Goal: Transaction & Acquisition: Purchase product/service

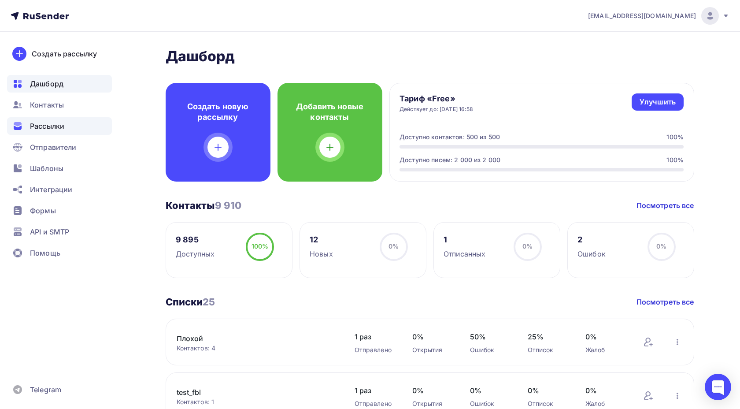
click at [52, 127] on span "Рассылки" at bounding box center [47, 126] width 34 height 11
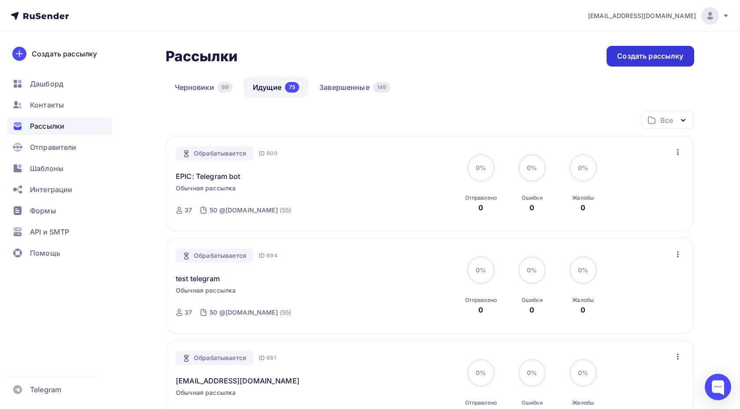
click at [614, 58] on div "Создать рассылку" at bounding box center [650, 56] width 87 height 21
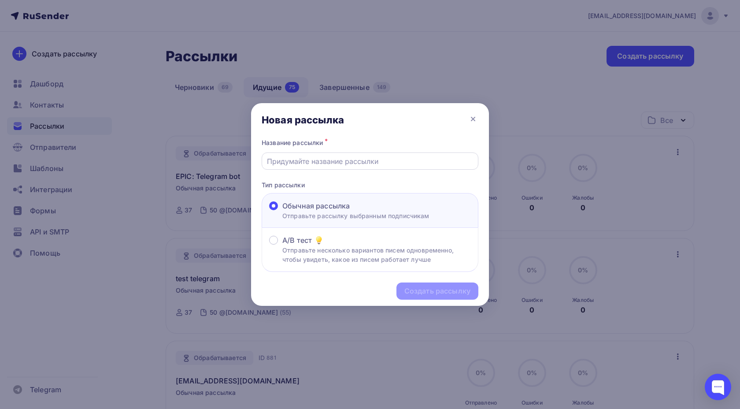
click at [362, 165] on input "text" at bounding box center [370, 161] width 207 height 11
click at [333, 158] on input "text" at bounding box center [370, 161] width 207 height 11
paste input "Расширить информацию в лейбле отложенной рассылки"
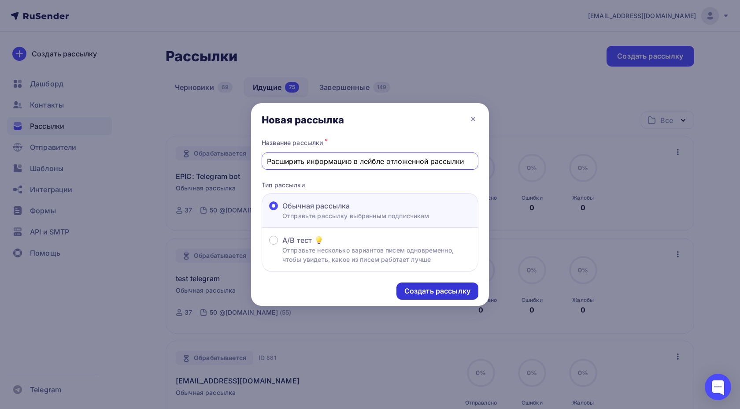
type input "Расширить информацию в лейбле отложенной рассылки"
click at [436, 290] on div "Создать рассылку" at bounding box center [437, 291] width 66 height 10
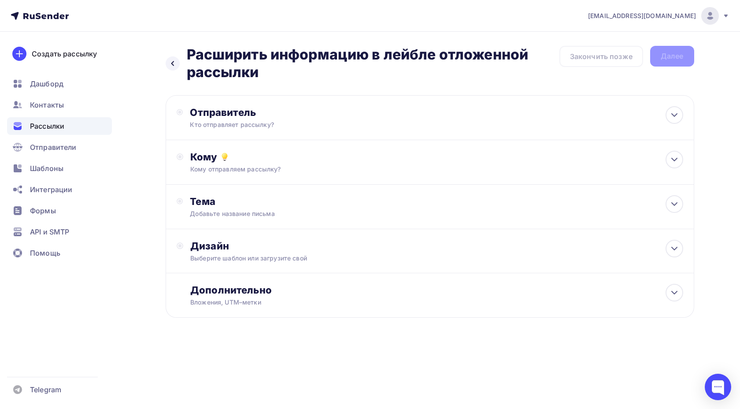
click at [272, 121] on div "Кто отправляет рассылку?" at bounding box center [276, 124] width 172 height 9
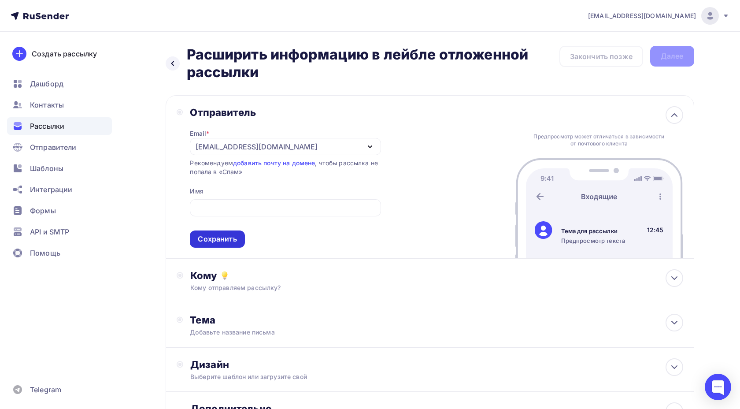
click at [226, 242] on div "Сохранить" at bounding box center [217, 239] width 39 height 10
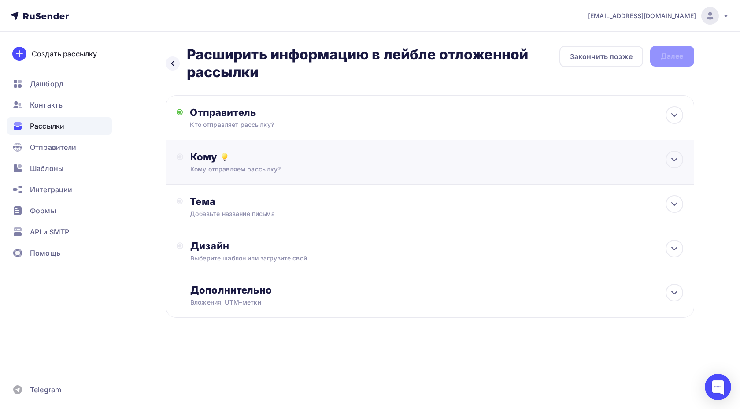
click at [241, 163] on div "Кому" at bounding box center [436, 157] width 493 height 12
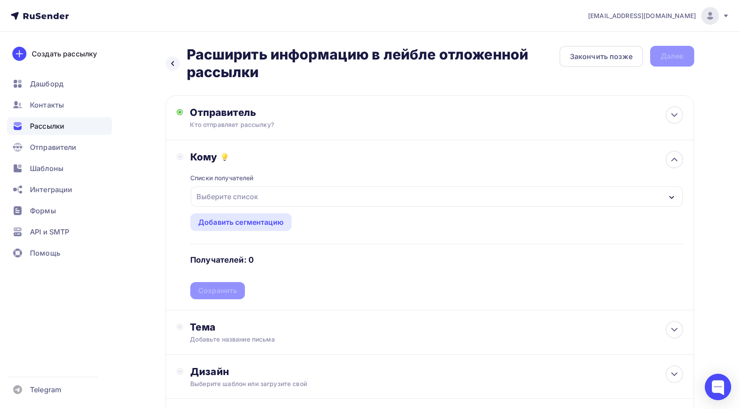
click at [246, 187] on div "Выберите список" at bounding box center [437, 196] width 492 height 20
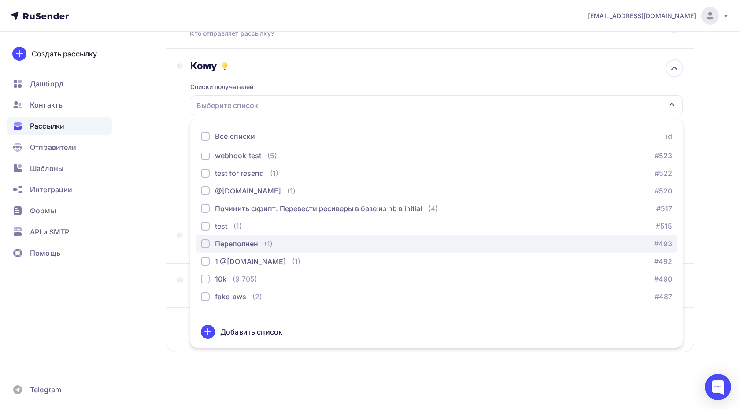
scroll to position [196, 0]
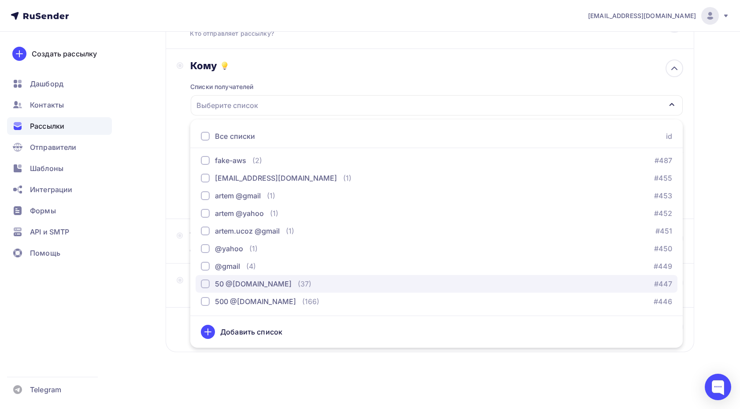
click at [259, 285] on div "50 @[DOMAIN_NAME]" at bounding box center [253, 283] width 77 height 11
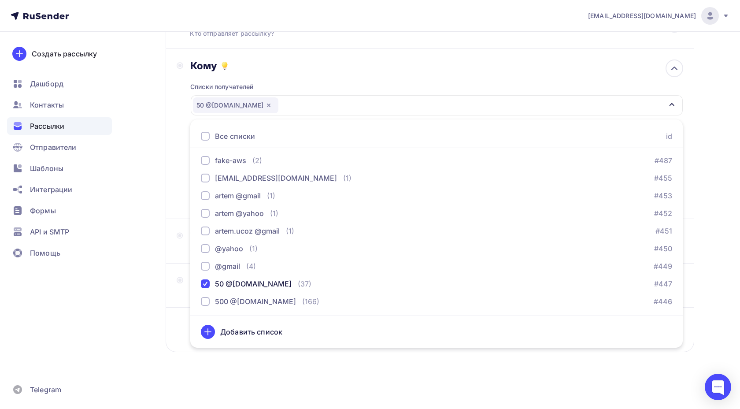
click at [150, 232] on div "Назад Расширить информацию в лейбле отложенной рассылки Расширить информацию в …" at bounding box center [370, 175] width 722 height 468
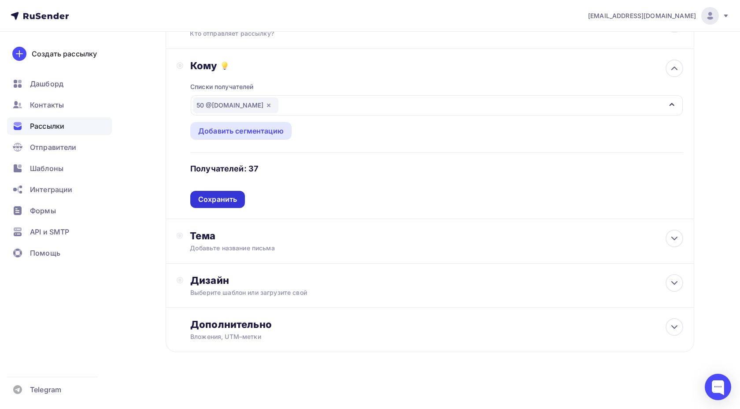
click at [219, 199] on div "Сохранить" at bounding box center [217, 199] width 39 height 10
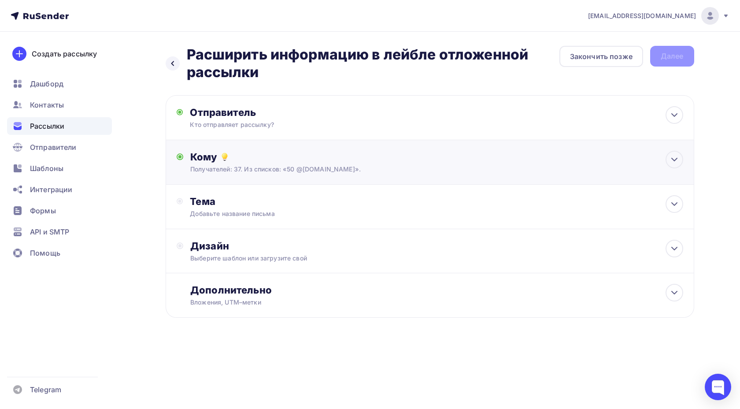
scroll to position [0, 0]
click at [220, 226] on div "Тема Добавьте название письма Тема * Рекомендуем использовать не более 150 симв…" at bounding box center [430, 207] width 529 height 44
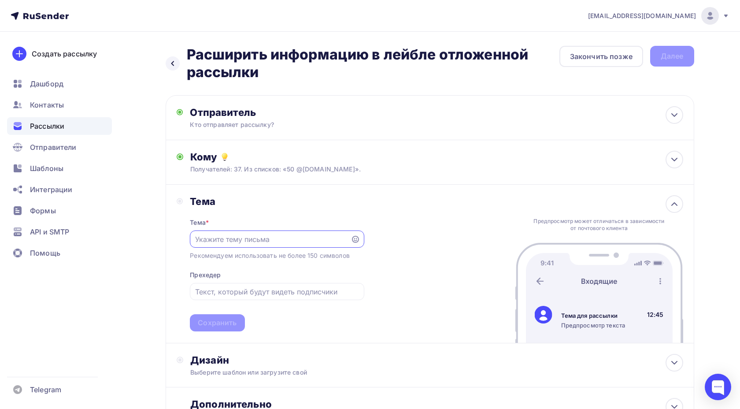
scroll to position [3, 0]
paste input "Расширить информацию в лейбле отложенной рассылки"
type input "Расширить информацию в лейбле отложенной рассылки"
click at [220, 322] on div "Сохранить" at bounding box center [217, 323] width 39 height 10
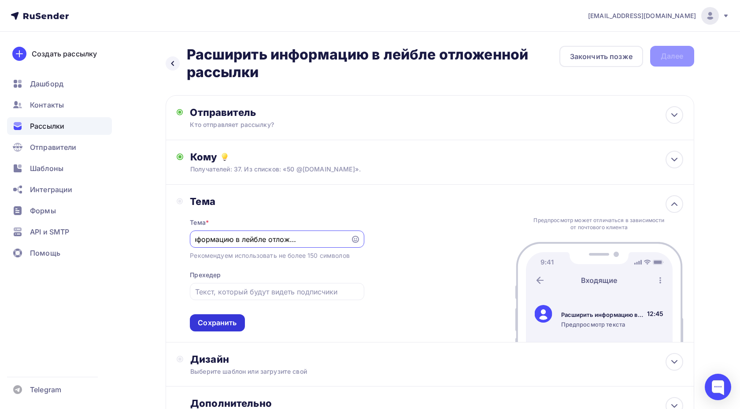
scroll to position [0, 0]
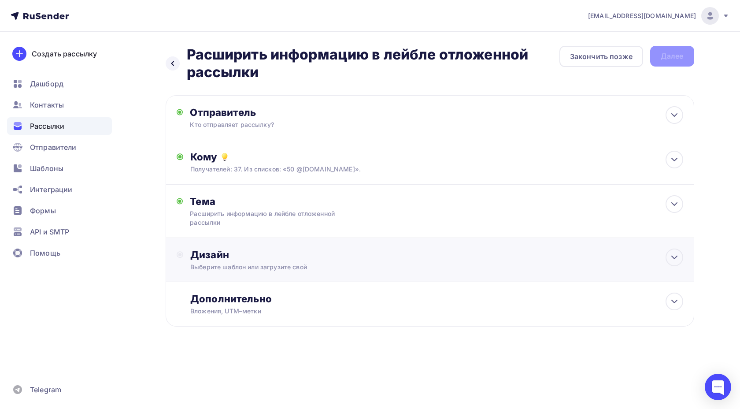
click at [233, 258] on div "Дизайн" at bounding box center [436, 254] width 493 height 12
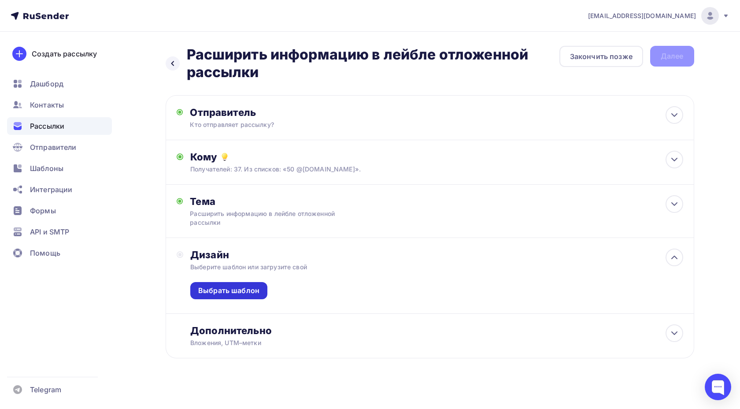
click at [228, 286] on div "Выбрать шаблон" at bounding box center [228, 290] width 61 height 10
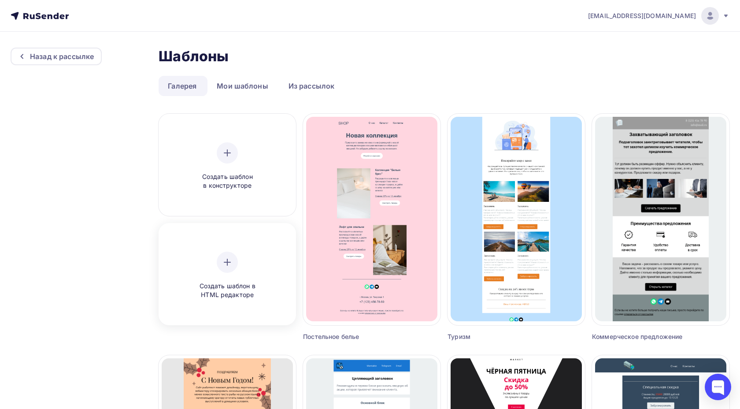
click at [236, 254] on div "Создать шаблон в HTML редакторе" at bounding box center [227, 276] width 84 height 48
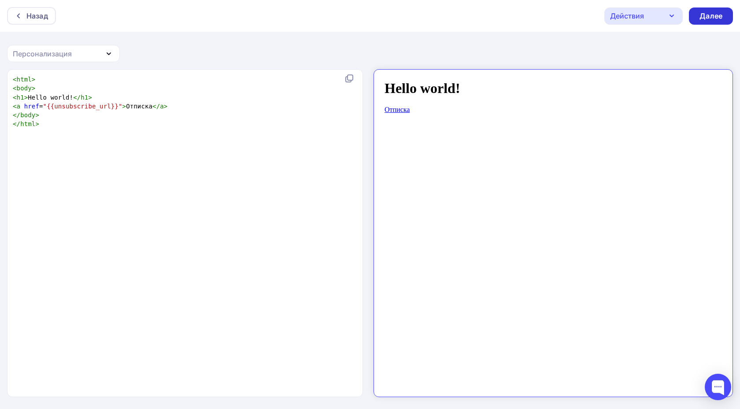
click at [703, 13] on div "Далее" at bounding box center [711, 16] width 23 height 10
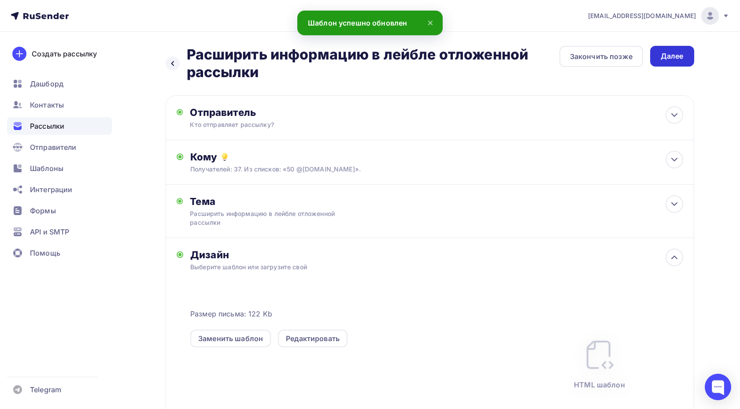
click at [659, 52] on div "Далее" at bounding box center [672, 56] width 44 height 21
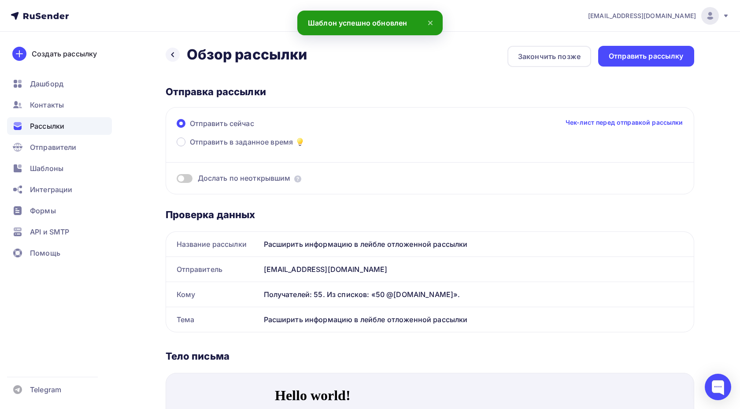
click at [232, 179] on span "Дослать по неоткрывшим" at bounding box center [244, 178] width 93 height 10
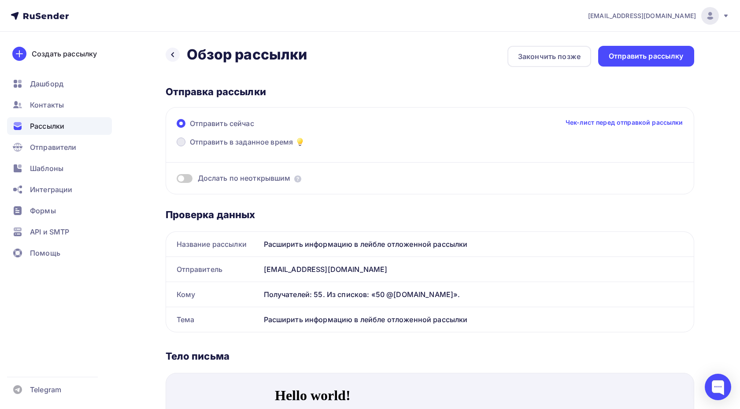
click at [186, 140] on label "Отправить в заданное время" at bounding box center [241, 143] width 129 height 12
click at [190, 147] on input "Отправить в заданное время" at bounding box center [190, 147] width 0 height 0
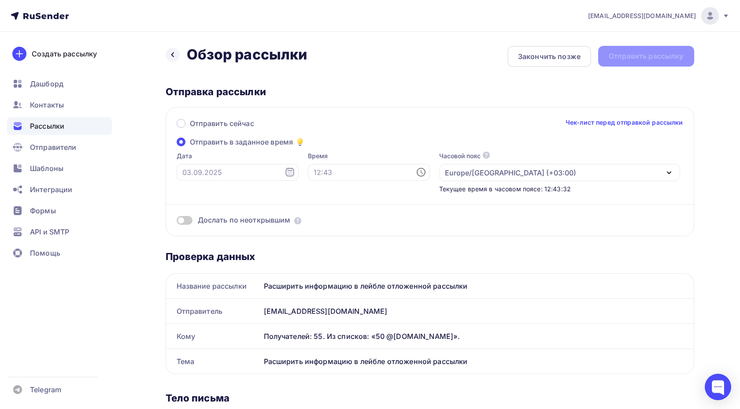
click at [285, 172] on icon at bounding box center [290, 172] width 11 height 11
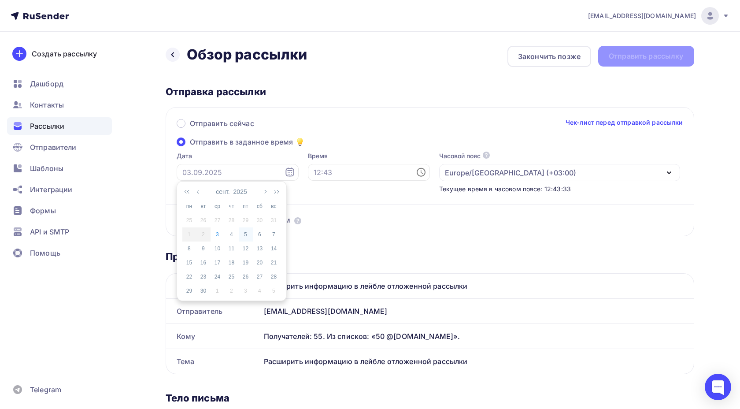
click at [252, 237] on div "5" at bounding box center [246, 234] width 14 height 8
type input "05.09.2025"
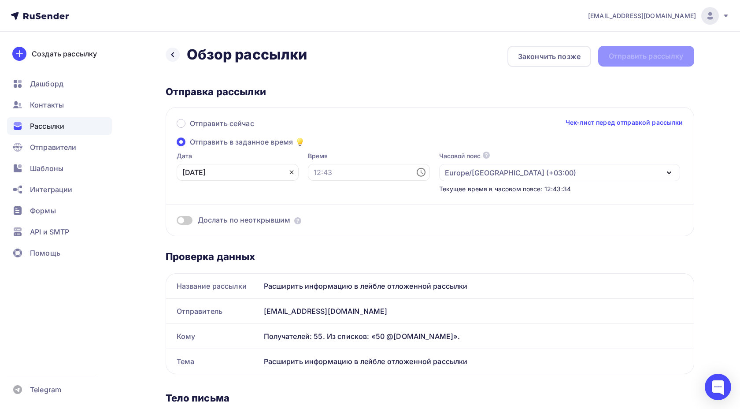
click at [288, 173] on icon at bounding box center [291, 172] width 7 height 7
click at [285, 173] on icon at bounding box center [289, 171] width 8 height 9
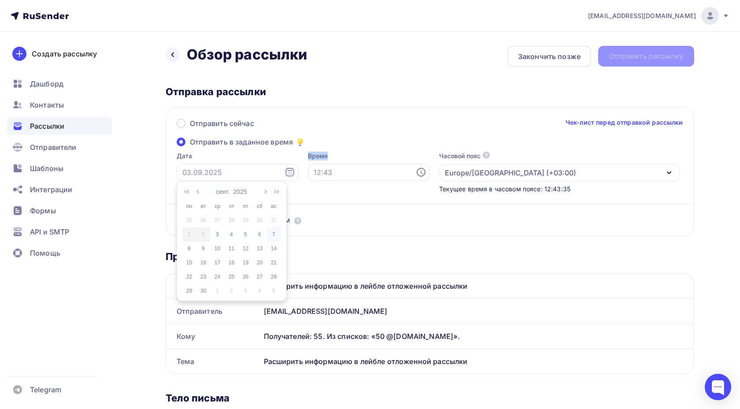
click at [270, 237] on div "7" at bounding box center [274, 234] width 14 height 8
type input "07.09.2025"
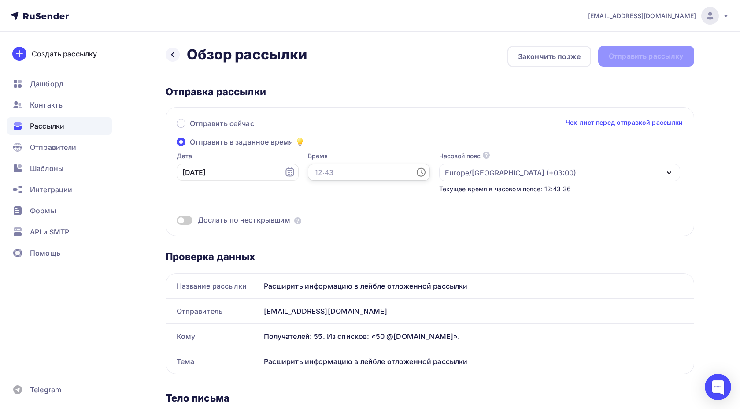
click at [350, 171] on input "text" at bounding box center [369, 172] width 122 height 17
click at [309, 193] on li "00" at bounding box center [304, 188] width 39 height 14
type input "00:00"
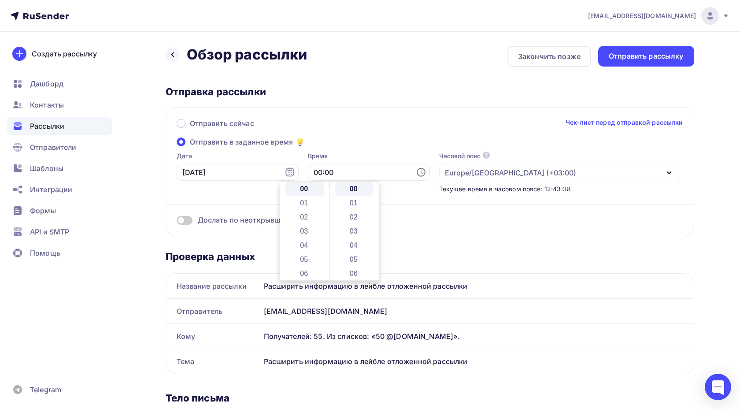
click at [435, 214] on div "Дослать по неоткрывшим" at bounding box center [430, 209] width 507 height 32
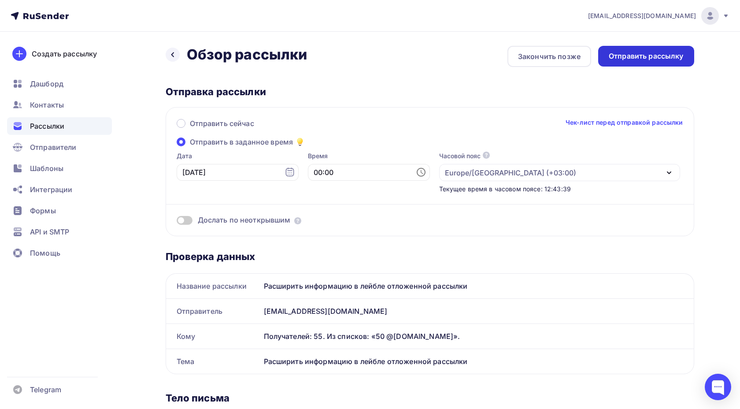
click at [622, 53] on div "Отправить рассылку" at bounding box center [646, 56] width 75 height 10
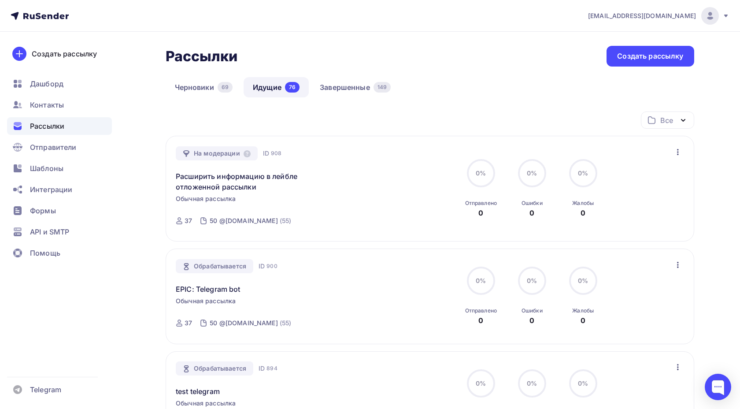
click at [274, 154] on span "908" at bounding box center [276, 153] width 11 height 9
copy span "908"
click at [322, 53] on div "Рассылки Рассылки Создать рассылку" at bounding box center [430, 56] width 529 height 21
click at [243, 115] on div "Все Все папки Отклонена модерацией (1) SMTP (1) SMTP "Прочерк" (1) Папка со все…" at bounding box center [430, 123] width 529 height 24
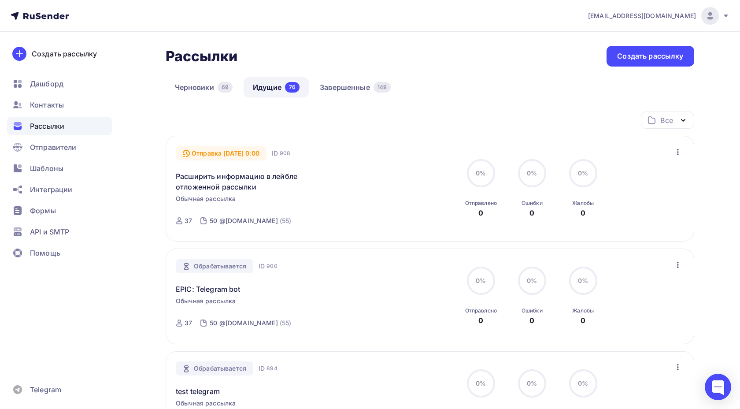
click at [667, 152] on div "Отправка 07.09.2025, 0:00 ID 908 Расширить информацию в лейбле отложенной рассы…" at bounding box center [430, 188] width 508 height 85
click at [674, 152] on icon "button" at bounding box center [678, 152] width 11 height 11
click at [631, 178] on div "Изменить время отправки" at bounding box center [626, 175] width 111 height 11
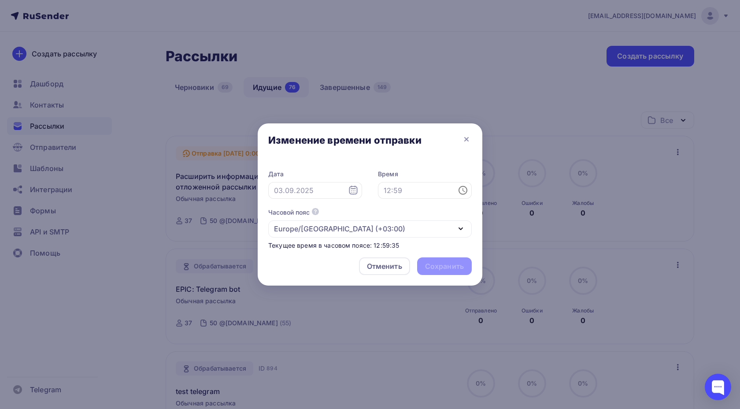
click at [354, 190] on icon at bounding box center [353, 190] width 11 height 11
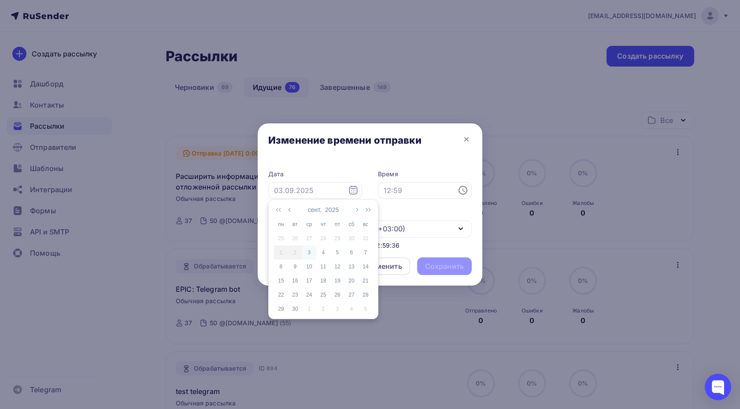
click at [311, 252] on div "3" at bounding box center [309, 252] width 14 height 8
type input "03.09.2025"
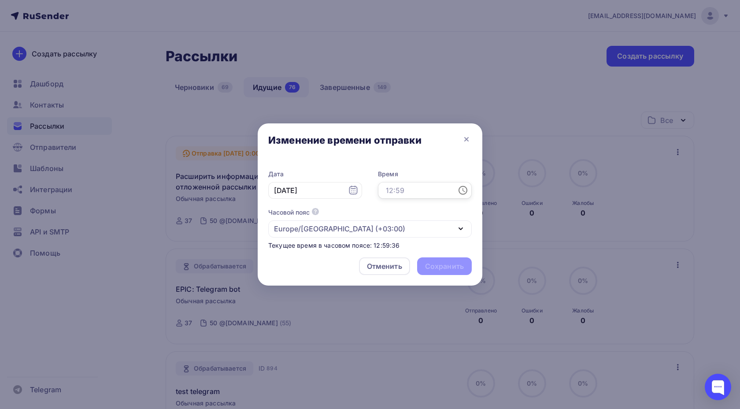
click at [427, 183] on input "text" at bounding box center [425, 190] width 94 height 17
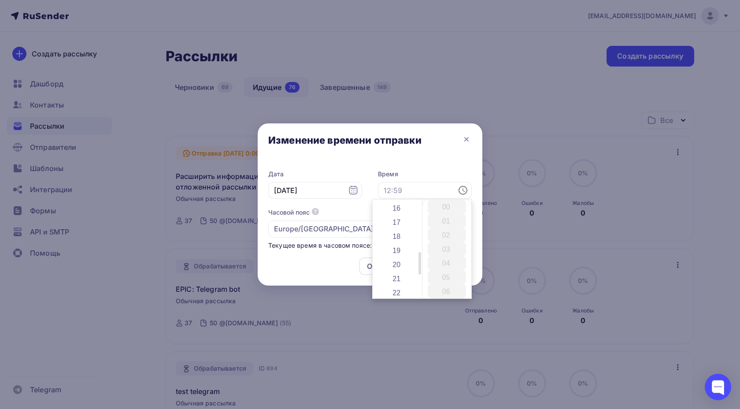
click at [406, 246] on li "19" at bounding box center [397, 250] width 39 height 14
type input "19:00"
click at [444, 162] on div "Дата 03.09.2025 Время 19:00 Часовой пояс По умолчанию используется часовой пояс…" at bounding box center [370, 205] width 225 height 90
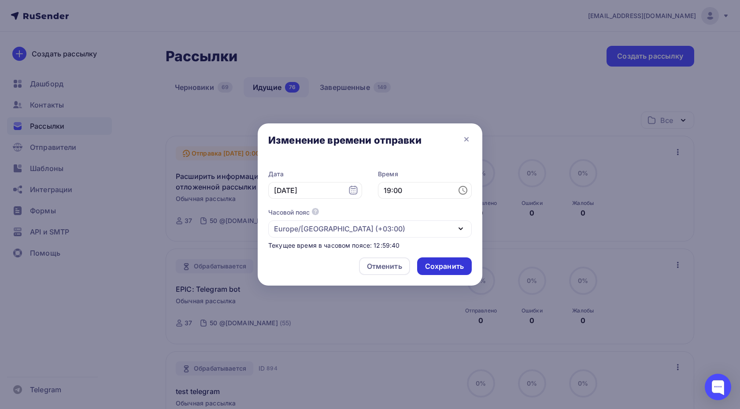
click at [449, 262] on div "Сохранить" at bounding box center [444, 266] width 39 height 10
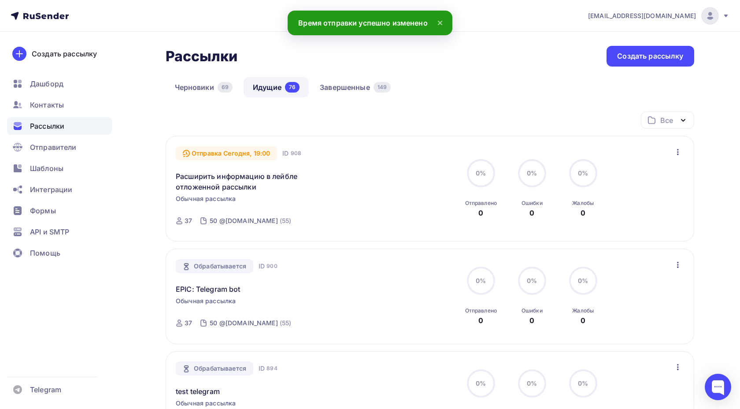
click at [679, 156] on icon "button" at bounding box center [678, 152] width 11 height 11
click at [633, 178] on div "Изменить время отправки" at bounding box center [626, 175] width 111 height 11
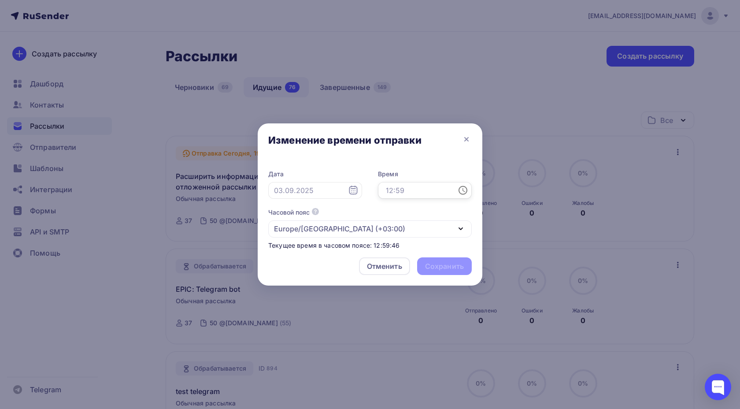
click at [407, 193] on input "text" at bounding box center [425, 190] width 94 height 17
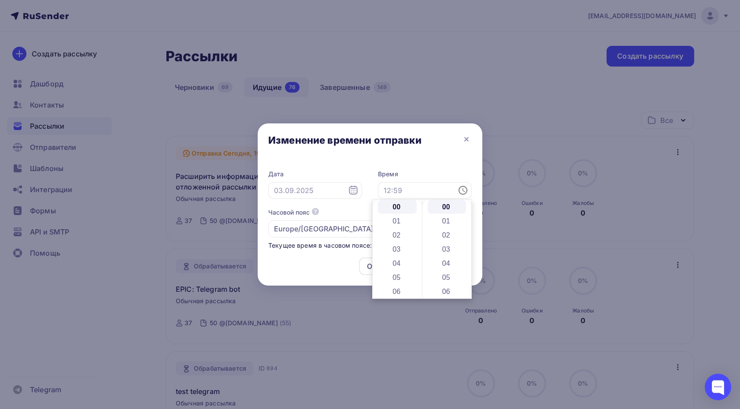
click at [326, 199] on div "Дата Время Часовой пояс По умолчанию используется часовой пояс из настроек ваше…" at bounding box center [370, 210] width 204 height 80
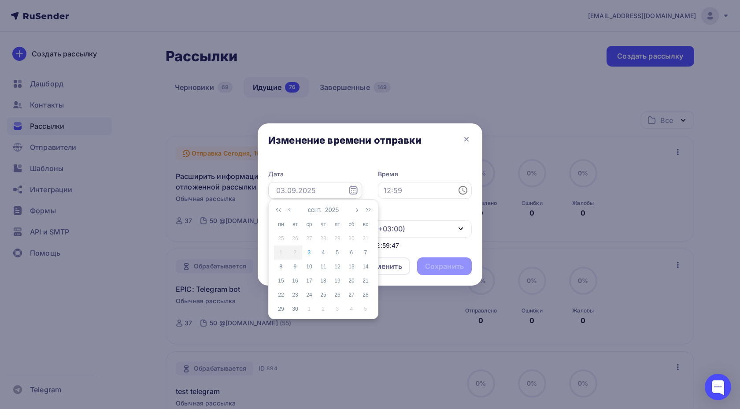
click at [323, 193] on input "text" at bounding box center [315, 190] width 94 height 17
click at [305, 254] on div "3" at bounding box center [309, 252] width 14 height 8
type input "03.09.2025"
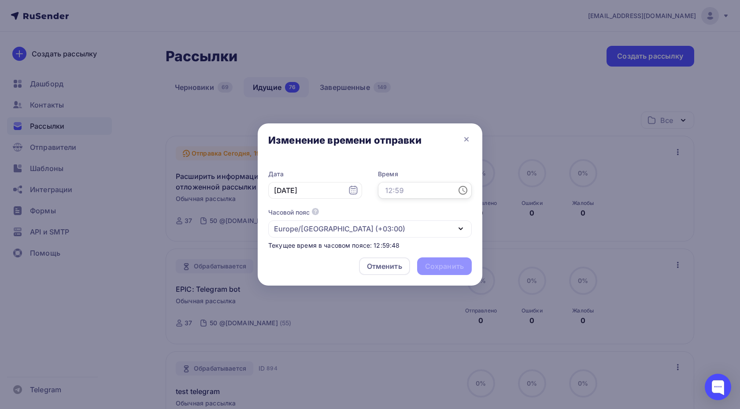
click at [389, 188] on input "text" at bounding box center [425, 190] width 94 height 17
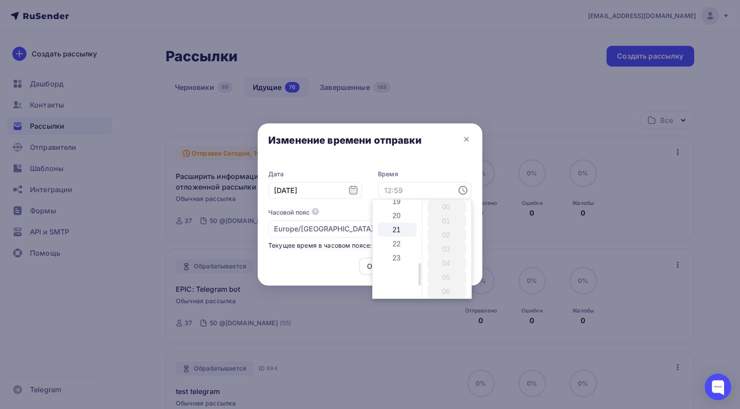
click at [400, 230] on li "21" at bounding box center [397, 229] width 39 height 14
click at [457, 243] on li "15" at bounding box center [447, 240] width 39 height 14
type input "21:15"
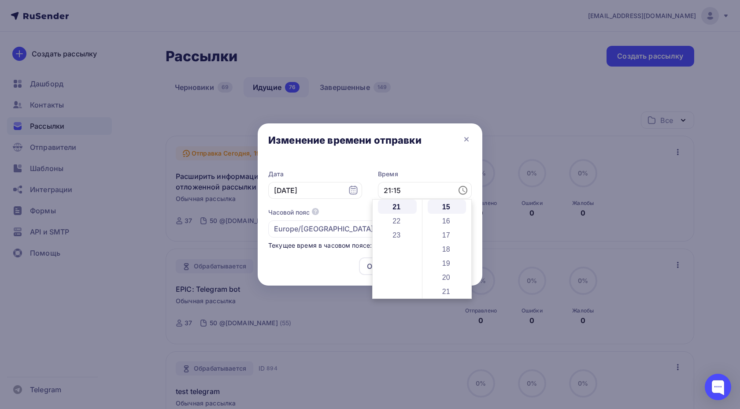
click at [436, 175] on label "Время" at bounding box center [425, 174] width 94 height 9
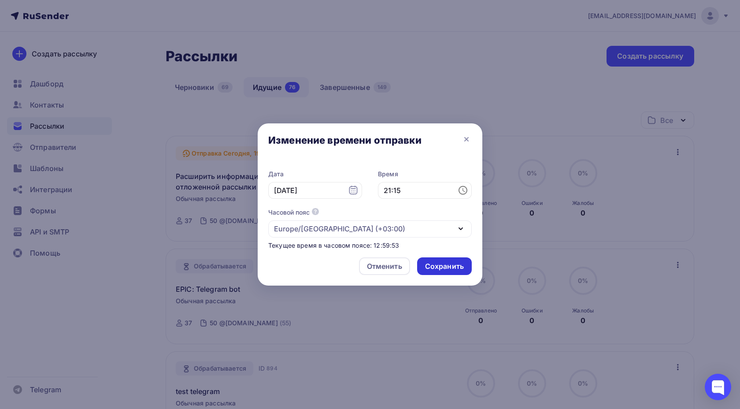
click at [448, 261] on div "Сохранить" at bounding box center [444, 266] width 55 height 18
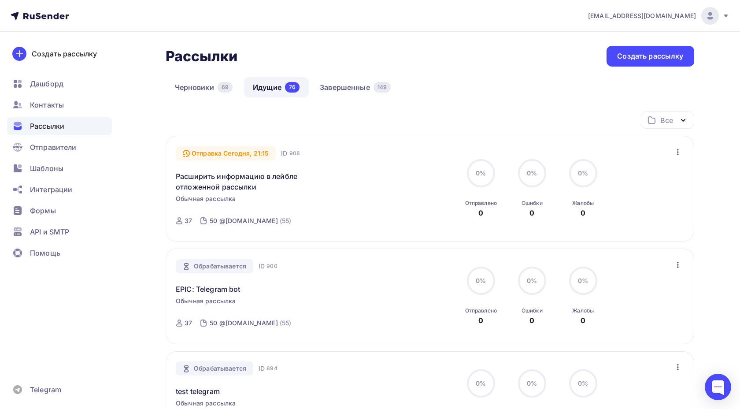
click at [682, 156] on icon "button" at bounding box center [678, 152] width 11 height 11
click at [657, 175] on div "Изменить время отправки" at bounding box center [626, 175] width 111 height 11
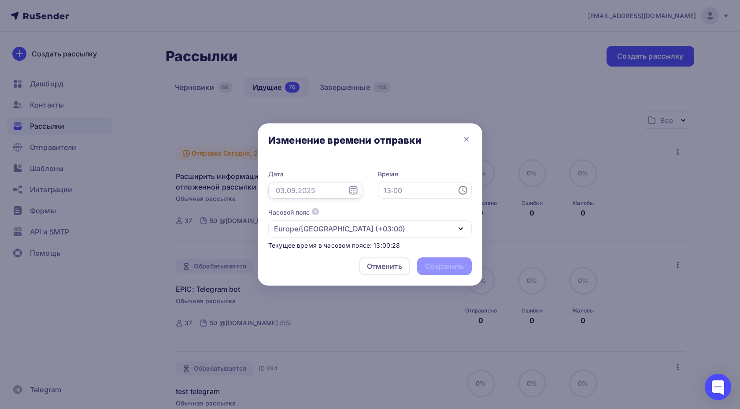
click at [311, 189] on input "text" at bounding box center [315, 190] width 94 height 17
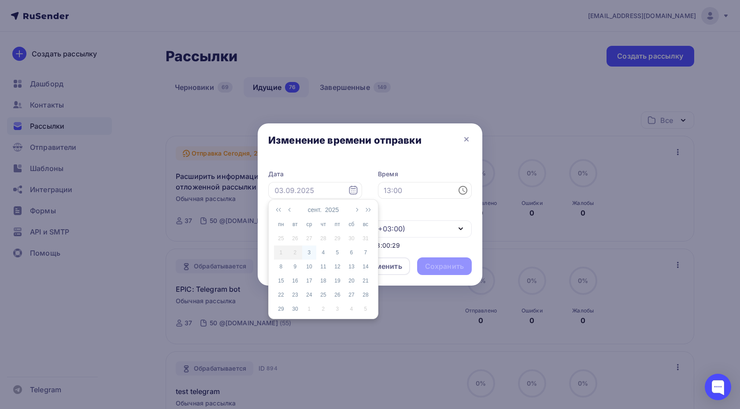
click at [306, 253] on div "3" at bounding box center [309, 252] width 14 height 8
type input "03.09.2025"
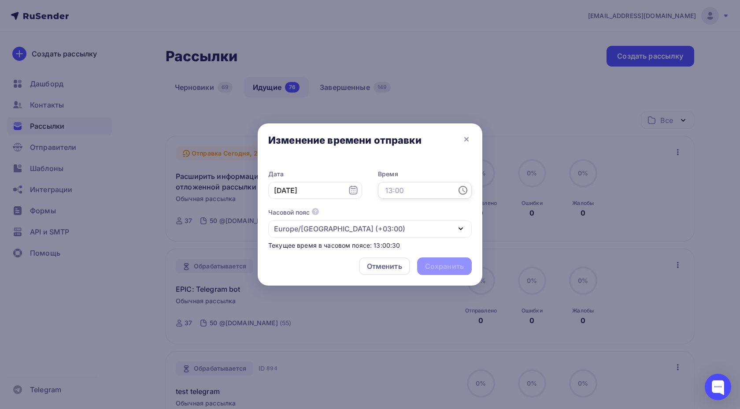
click at [400, 197] on input "text" at bounding box center [425, 190] width 94 height 17
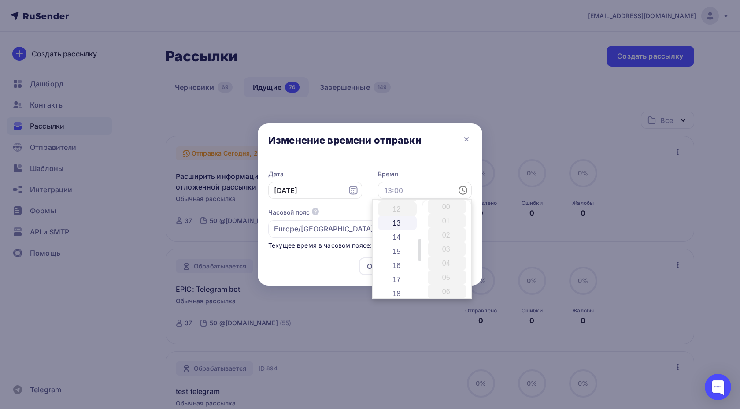
click at [402, 226] on li "13" at bounding box center [397, 223] width 39 height 14
click at [458, 284] on li "05" at bounding box center [447, 277] width 39 height 14
type input "13:05"
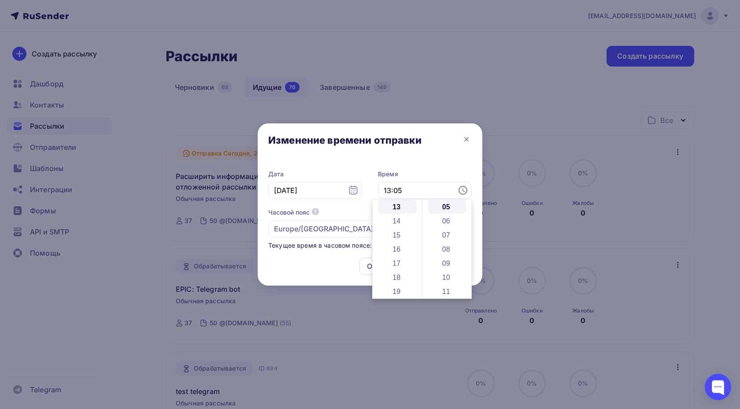
click at [400, 160] on div "Дата 03.09.2025 Время 13:05 Часовой пояс По умолчанию используется часовой пояс…" at bounding box center [370, 205] width 225 height 90
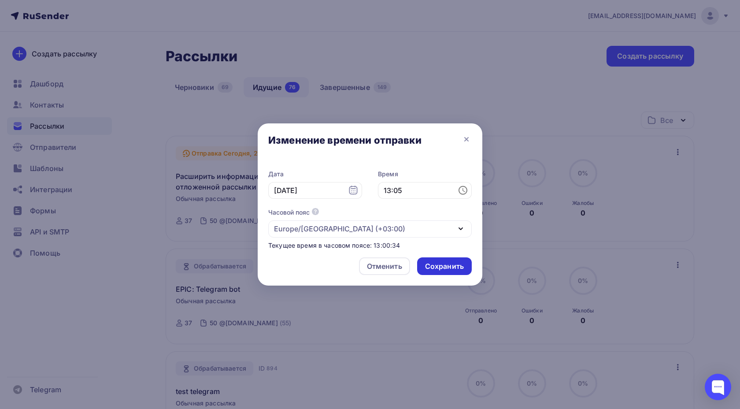
click at [441, 268] on div "Сохранить" at bounding box center [444, 266] width 39 height 10
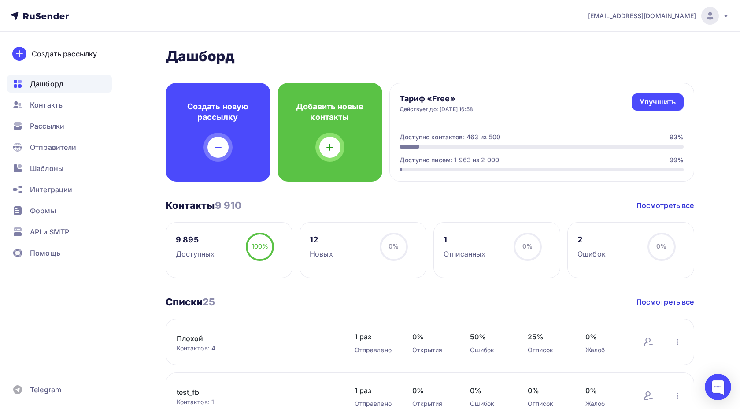
click at [655, 9] on div "[EMAIL_ADDRESS][DOMAIN_NAME]" at bounding box center [658, 16] width 141 height 18
click at [651, 10] on div "[EMAIL_ADDRESS][DOMAIN_NAME]" at bounding box center [658, 16] width 141 height 18
click at [648, 104] on div "Улучшить" at bounding box center [658, 102] width 36 height 10
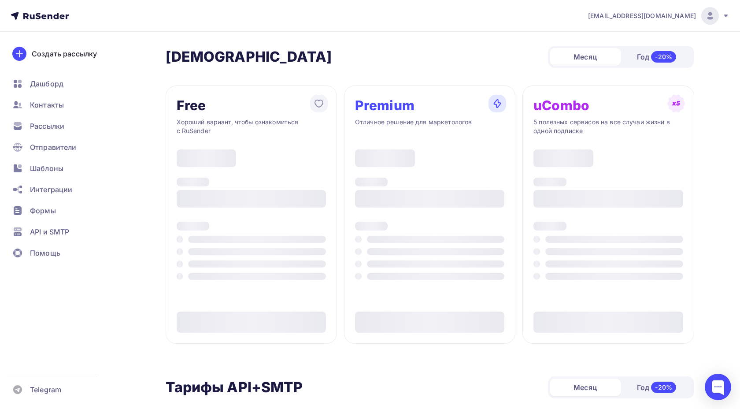
scroll to position [63, 0]
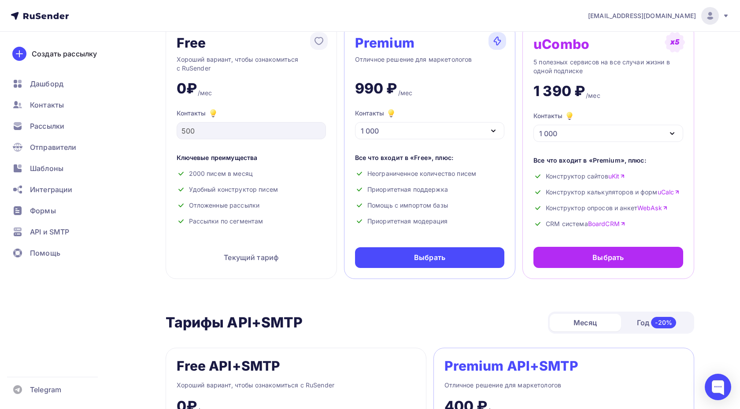
click at [392, 256] on div "Выбрать" at bounding box center [429, 257] width 149 height 21
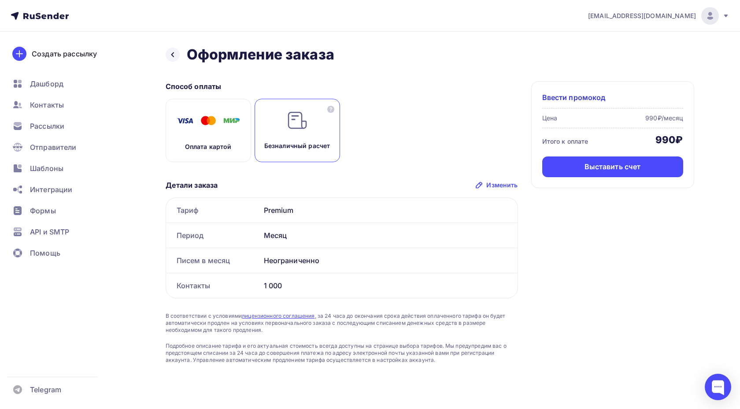
click at [455, 78] on div "Назад Оформление заказа Оформление заказа Способ оплаты Оплата картой Безналичн…" at bounding box center [430, 205] width 529 height 318
click at [581, 101] on span "Ввести промокод" at bounding box center [573, 97] width 63 height 11
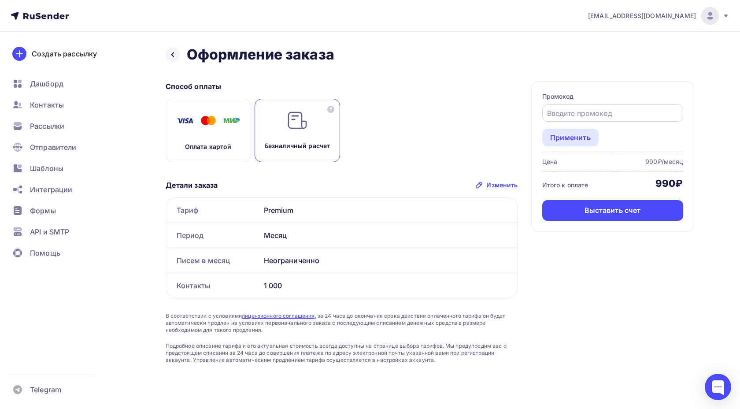
click at [570, 115] on input "text" at bounding box center [612, 113] width 131 height 11
type input "TEST_PROMO"
click at [572, 136] on div "Применить" at bounding box center [570, 137] width 41 height 11
click at [473, 119] on div "Оплата картой Безналичный расчет" at bounding box center [342, 130] width 352 height 63
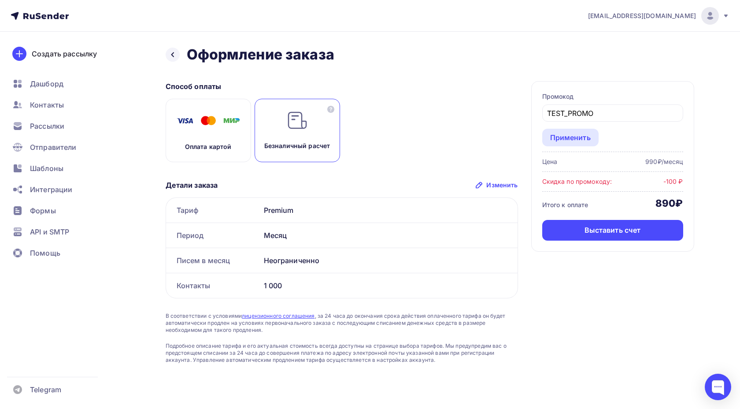
click at [181, 121] on img at bounding box center [208, 121] width 70 height 22
click at [285, 124] on div "Безналичный расчет" at bounding box center [297, 130] width 85 height 63
click at [226, 131] on img at bounding box center [208, 121] width 70 height 22
click at [278, 119] on div "Безналичный расчет" at bounding box center [297, 130] width 85 height 63
click at [617, 227] on div "Выставить счет" at bounding box center [613, 230] width 56 height 10
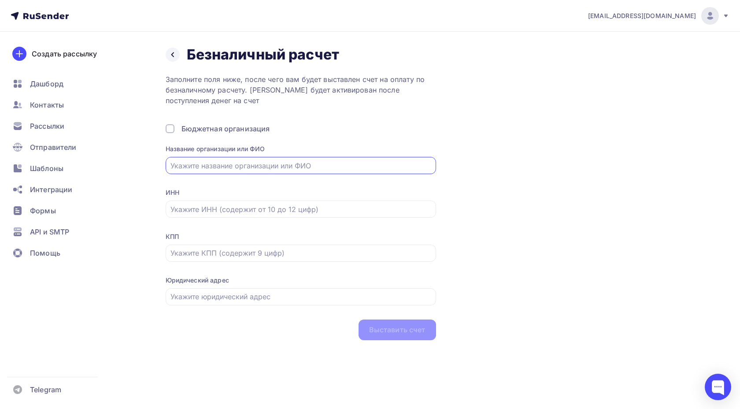
click at [309, 166] on input "text" at bounding box center [300, 165] width 260 height 11
type input "Test"
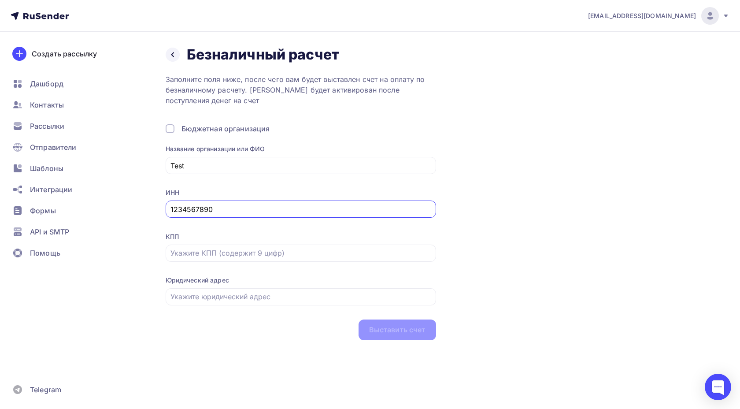
type input "1234567890"
type input "123456789"
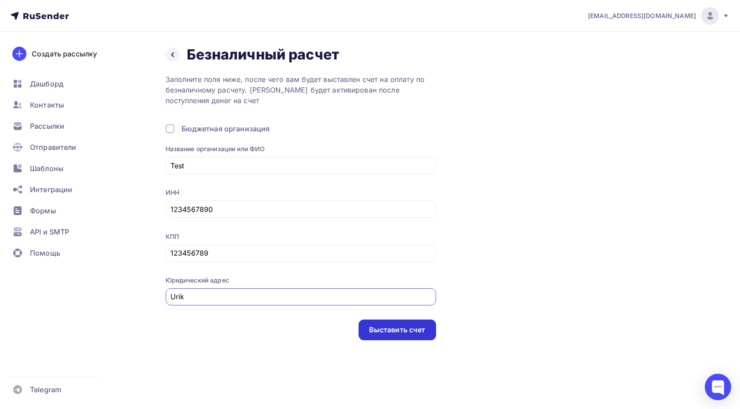
type input "Urik"
click at [407, 335] on div "Выставить счет" at bounding box center [397, 330] width 56 height 10
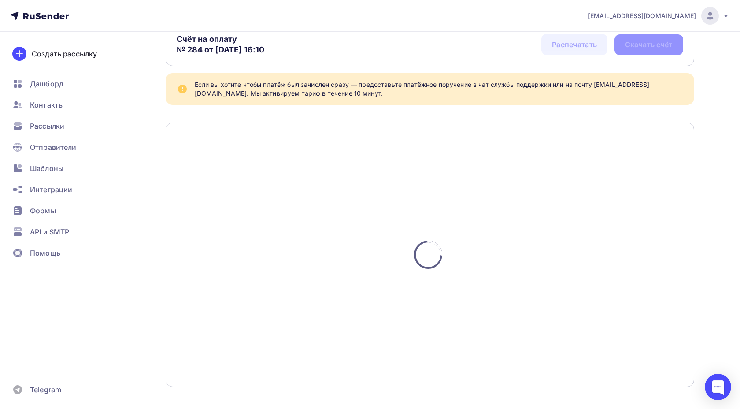
scroll to position [75, 0]
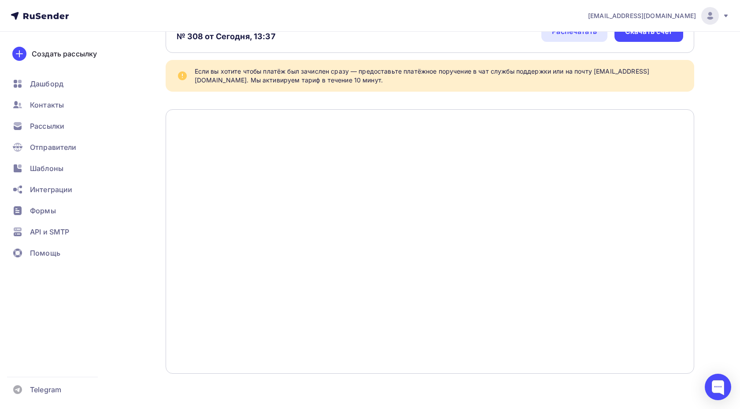
click at [196, 38] on div "Счёт на оплату № 308 от Сегодня, 13:37" at bounding box center [226, 31] width 99 height 21
copy div "308"
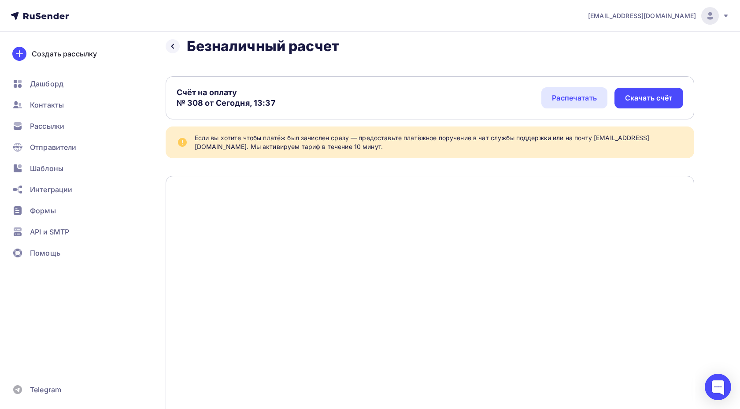
click at [674, 17] on span "[EMAIL_ADDRESS][DOMAIN_NAME]" at bounding box center [642, 15] width 108 height 9
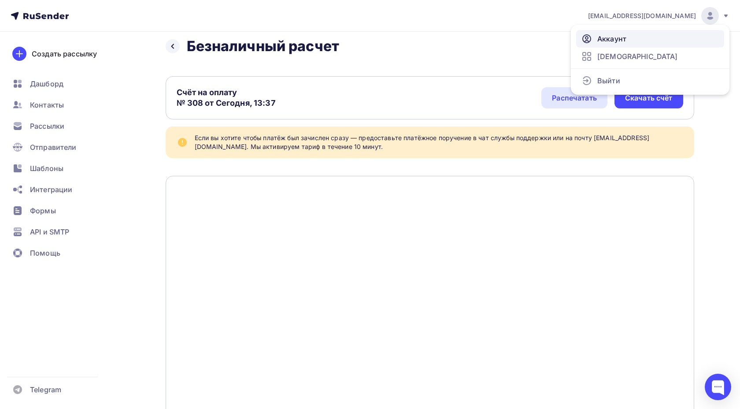
click at [646, 37] on link "Аккаунт" at bounding box center [650, 39] width 148 height 18
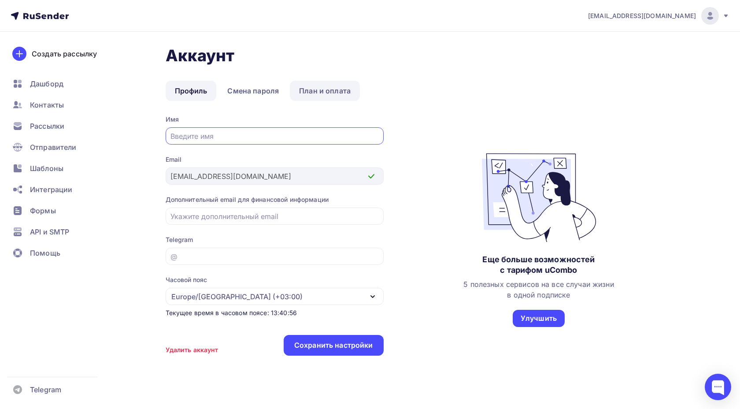
click at [304, 92] on link "План и оплата" at bounding box center [325, 91] width 70 height 20
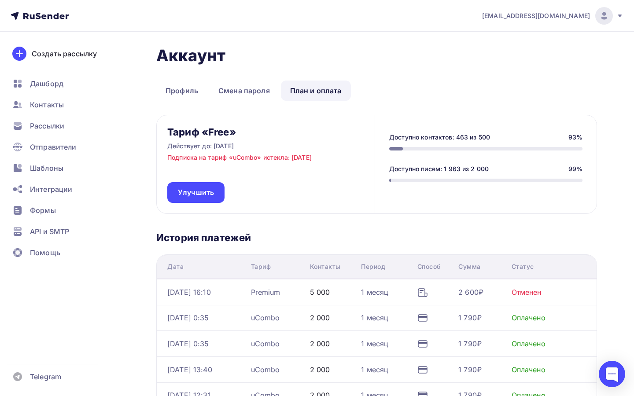
click at [447, 111] on div "Аккаунт Профиль Смена пароля План и оплата Профиль Смена пароля План и оплата Т…" at bounding box center [376, 311] width 441 height 531
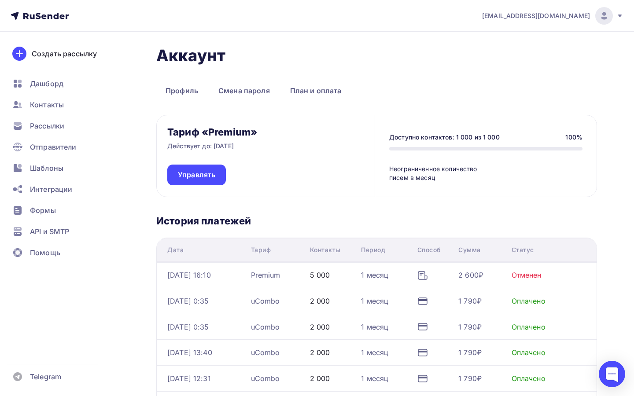
click at [587, 17] on span "[EMAIL_ADDRESS][DOMAIN_NAME]" at bounding box center [536, 15] width 108 height 9
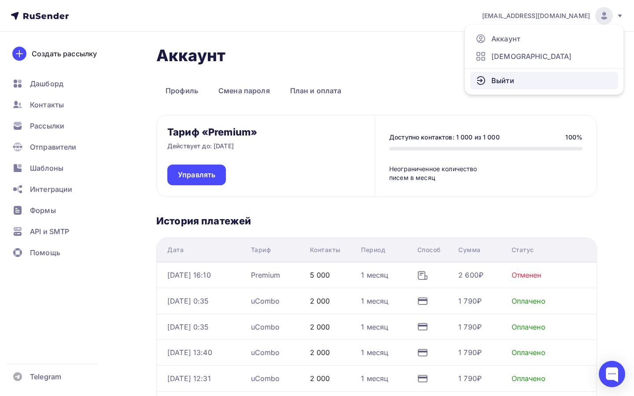
click at [554, 78] on link "Выйти" at bounding box center [544, 81] width 148 height 18
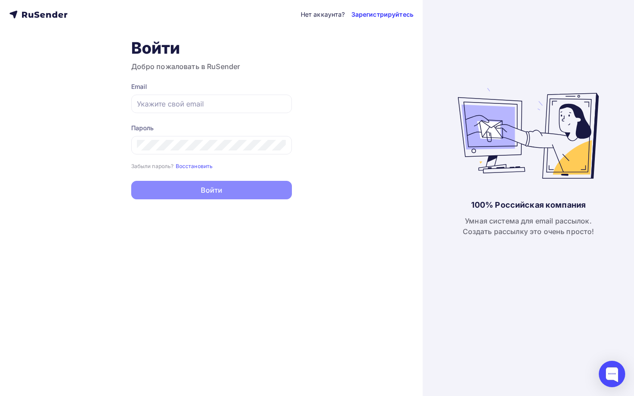
click at [365, 15] on link "Зарегистрируйтесь" at bounding box center [383, 14] width 62 height 9
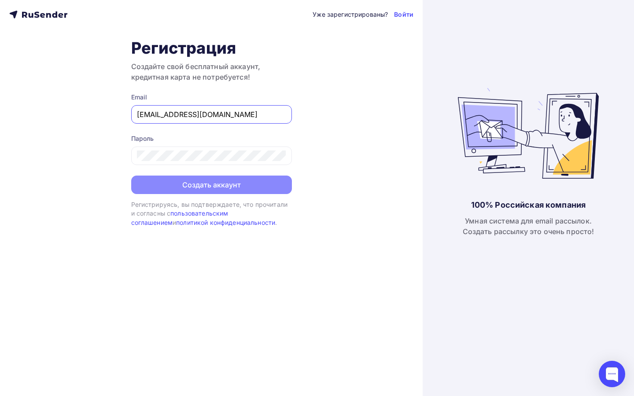
type input "[EMAIL_ADDRESS][DOMAIN_NAME]"
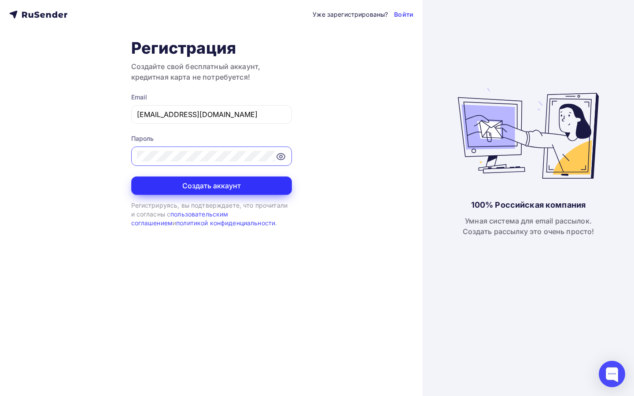
click at [227, 184] on button "Создать аккаунт" at bounding box center [211, 186] width 161 height 19
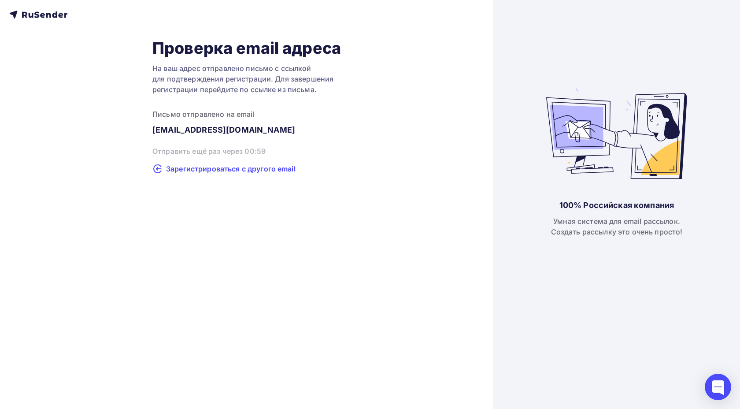
click at [228, 168] on span "Зарегистрироваться с другого email" at bounding box center [231, 168] width 130 height 11
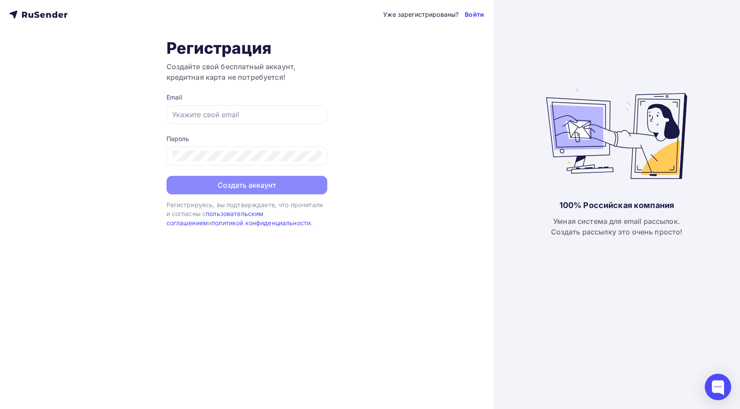
click at [468, 18] on link "Войти" at bounding box center [474, 14] width 19 height 9
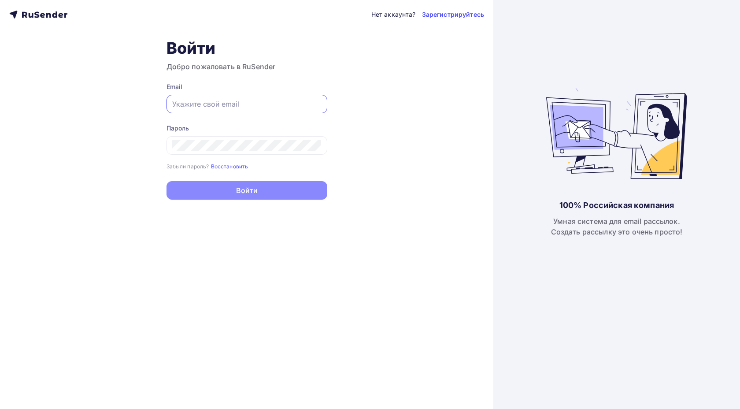
click at [242, 109] on input "text" at bounding box center [246, 104] width 149 height 11
click at [282, 99] on input "text" at bounding box center [246, 104] width 149 height 11
type input "[EMAIL_ADDRESS][DOMAIN_NAME]"
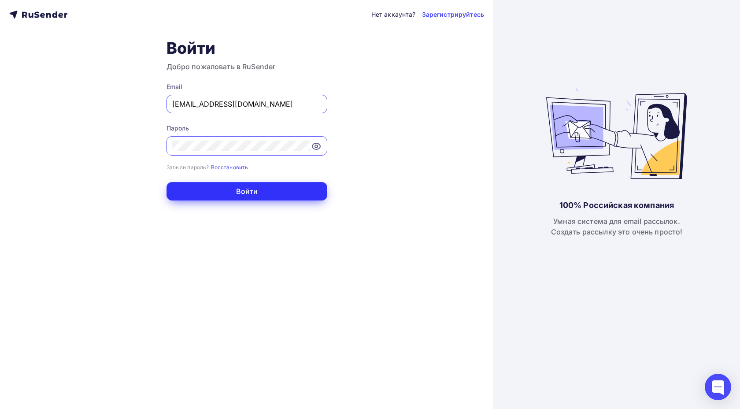
click at [296, 195] on button "Войти" at bounding box center [247, 191] width 161 height 19
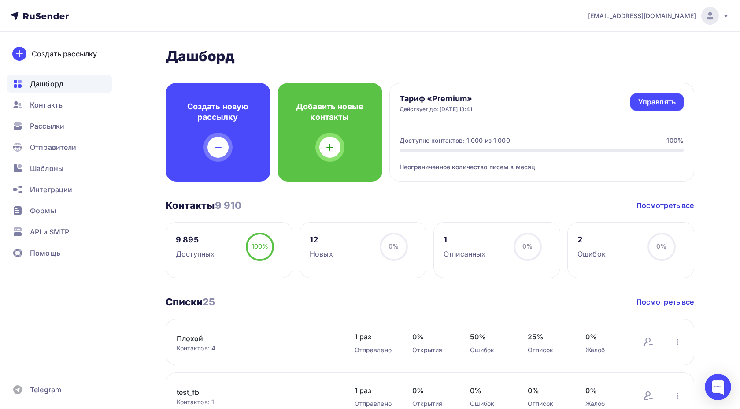
click at [641, 19] on span "[EMAIL_ADDRESS][DOMAIN_NAME]" at bounding box center [642, 15] width 108 height 9
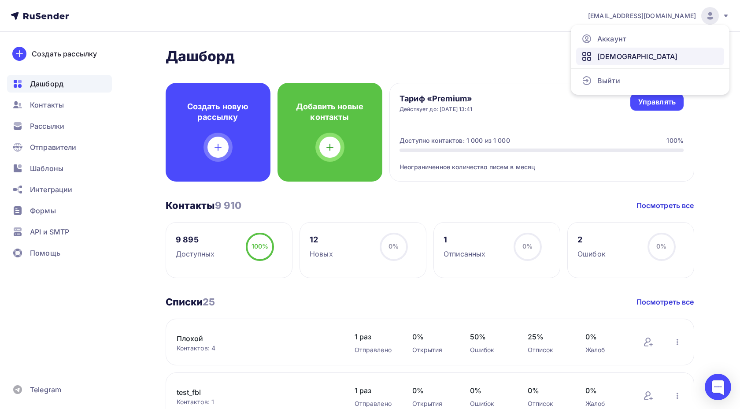
click at [610, 53] on span "[DEMOGRAPHIC_DATA]" at bounding box center [637, 56] width 81 height 11
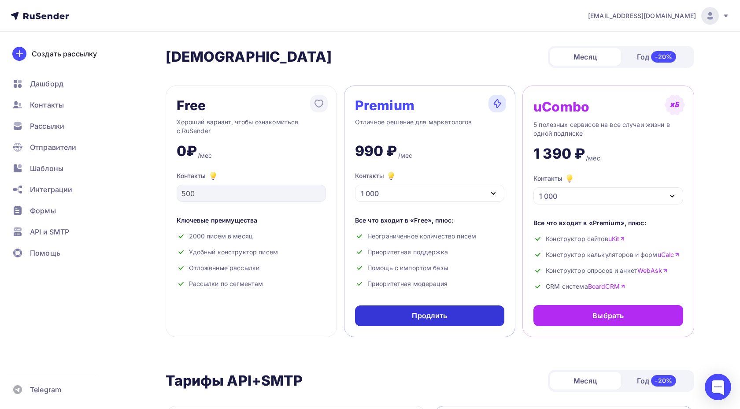
click at [426, 314] on div "Продлить" at bounding box center [429, 316] width 35 height 10
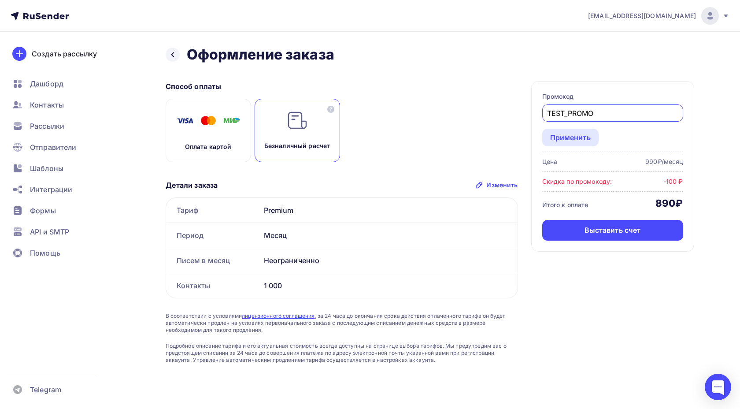
click at [599, 111] on input "TEST_PROMO" at bounding box center [612, 113] width 131 height 11
click at [469, 120] on div "Оплата картой Безналичный расчет" at bounding box center [342, 130] width 352 height 63
click at [552, 112] on input "text" at bounding box center [612, 113] width 131 height 11
paste input "TEST_PROMO"
type input "TEST_PROMO1"
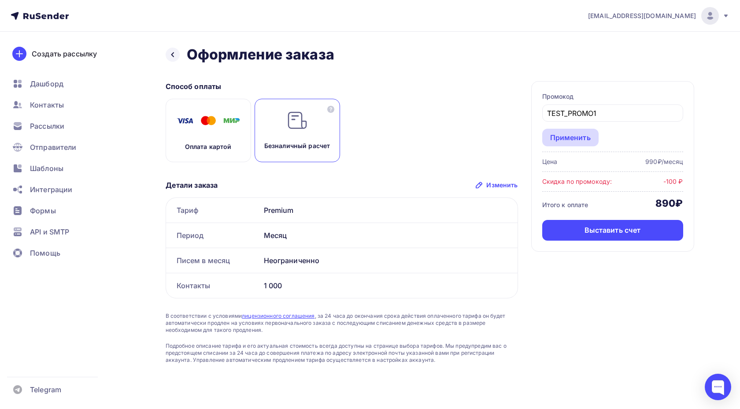
click at [566, 138] on div "Применить" at bounding box center [570, 137] width 41 height 11
click at [607, 111] on input "TEST_PROMO1" at bounding box center [612, 113] width 131 height 11
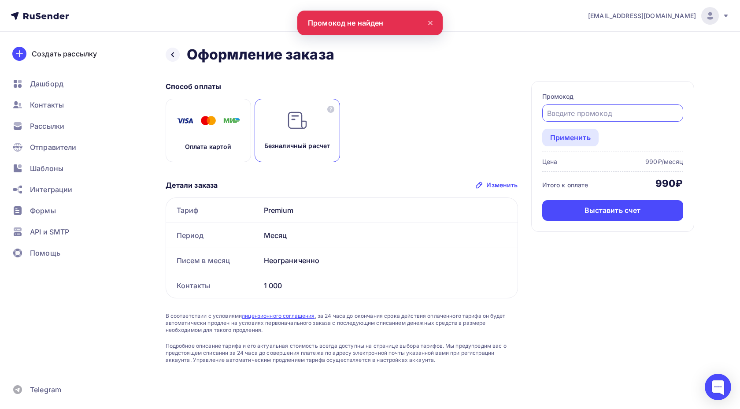
paste input "TEST_PROMO1"
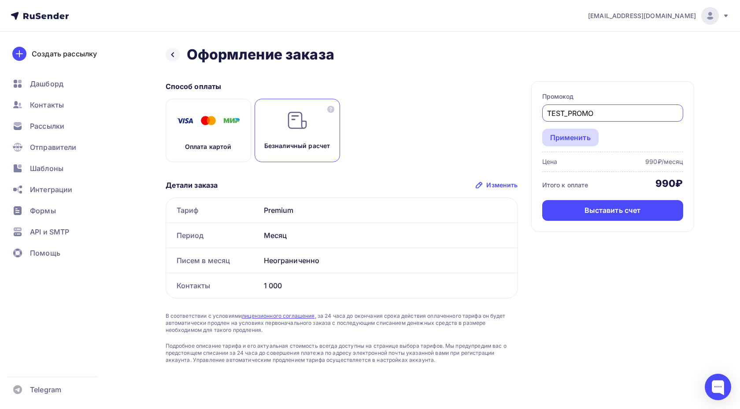
type input "TEST_PROMO"
click at [567, 136] on div "Применить" at bounding box center [570, 137] width 41 height 11
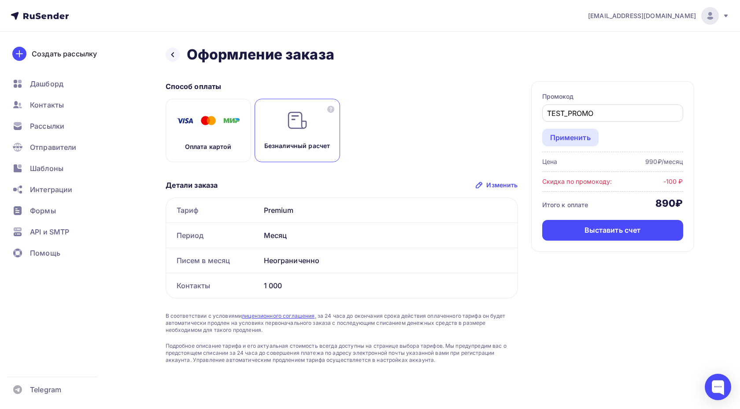
click at [611, 122] on div "TEST_PROMO" at bounding box center [612, 112] width 141 height 17
click at [610, 120] on div "TEST_PROMO" at bounding box center [612, 112] width 141 height 17
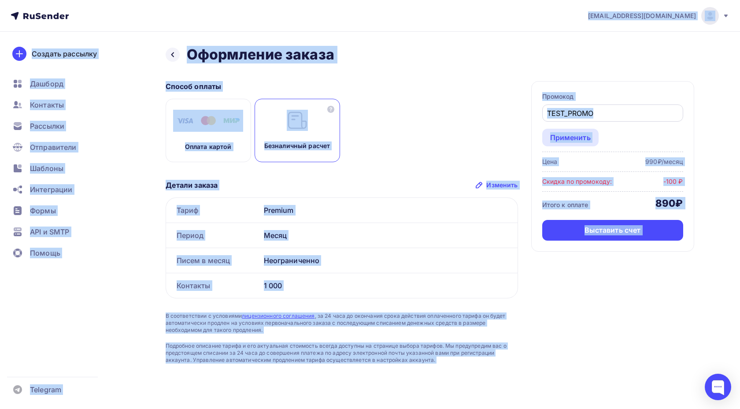
click at [610, 119] on div "TEST_PROMO" at bounding box center [612, 112] width 141 height 17
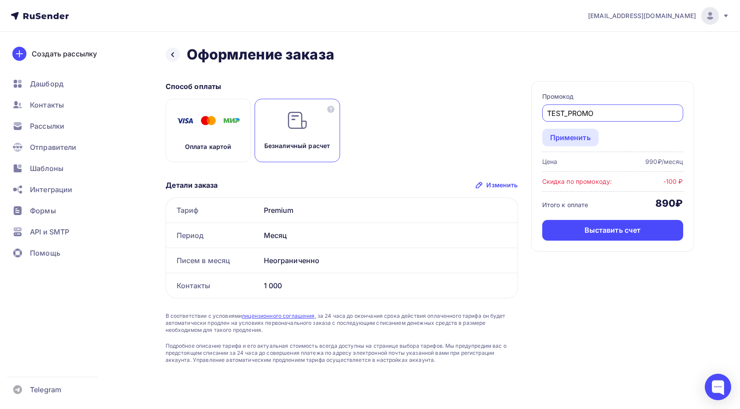
click at [615, 117] on input "TEST_PROMO" at bounding box center [612, 113] width 131 height 11
click at [510, 119] on div "Оплата картой Безналичный расчет" at bounding box center [342, 130] width 352 height 63
click at [169, 54] on icon at bounding box center [172, 54] width 7 height 7
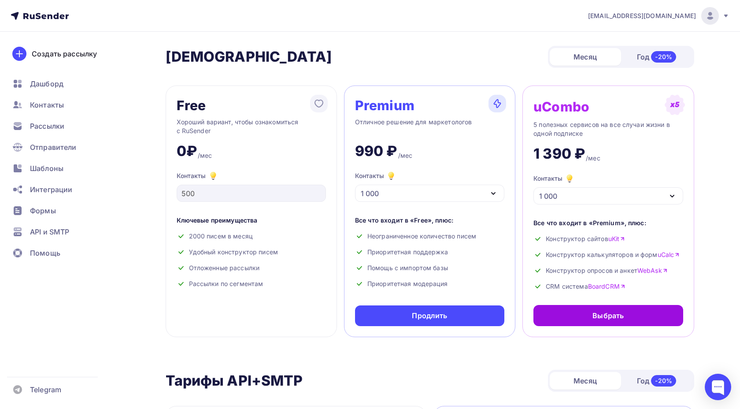
click at [587, 319] on div "Выбрать" at bounding box center [607, 315] width 149 height 21
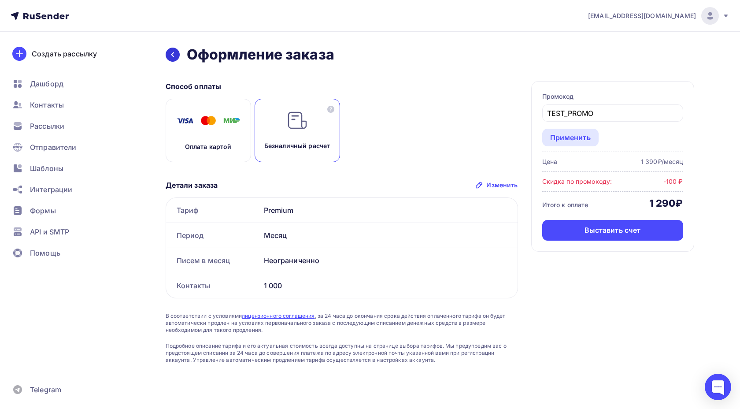
click at [174, 55] on icon at bounding box center [172, 54] width 7 height 7
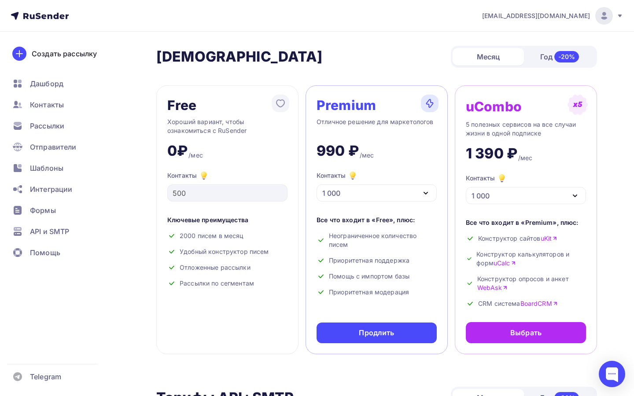
click at [426, 67] on div "Тарифы Тарифы Месяц Год -20%" at bounding box center [376, 57] width 441 height 22
click at [518, 336] on div "Выбрать" at bounding box center [526, 333] width 31 height 11
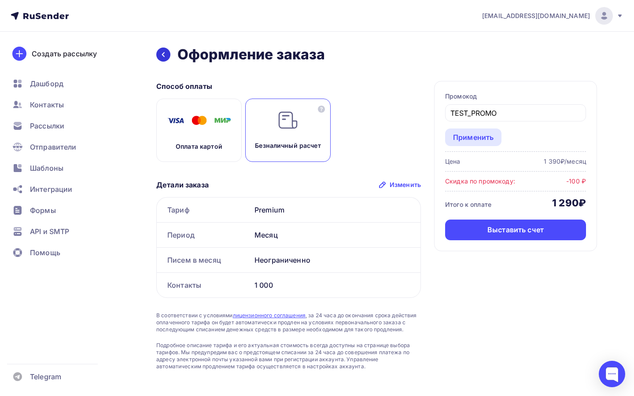
click at [166, 54] on icon at bounding box center [163, 54] width 7 height 7
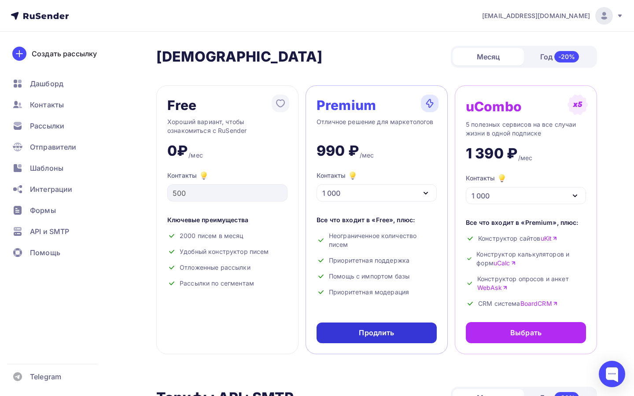
click at [361, 336] on div "Продлить" at bounding box center [376, 333] width 35 height 10
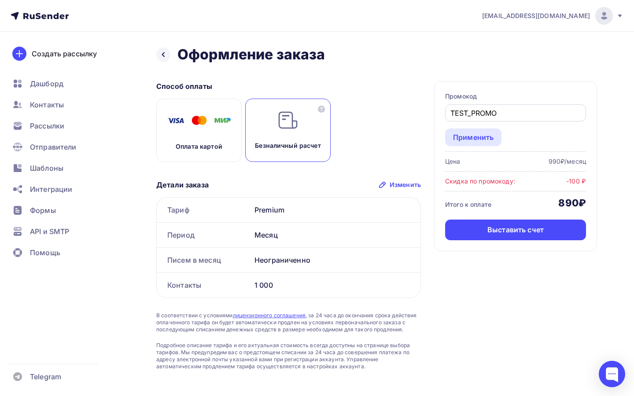
click at [530, 112] on input "TEST_PROMO" at bounding box center [516, 113] width 131 height 11
type input "TEST_PROMO1"
click at [488, 135] on div "Применить" at bounding box center [473, 137] width 41 height 11
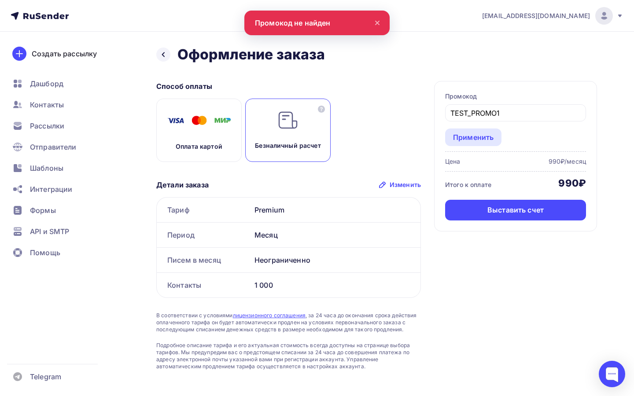
click at [369, 132] on div "Оплата картой Безналичный расчет" at bounding box center [288, 130] width 265 height 63
click at [162, 52] on icon at bounding box center [163, 54] width 7 height 7
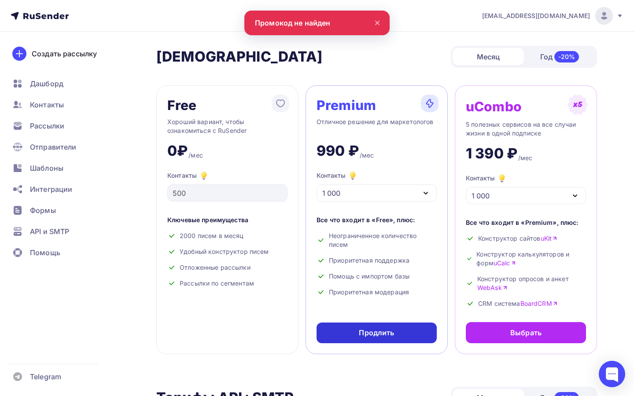
click at [406, 335] on div "Продлить" at bounding box center [377, 333] width 120 height 21
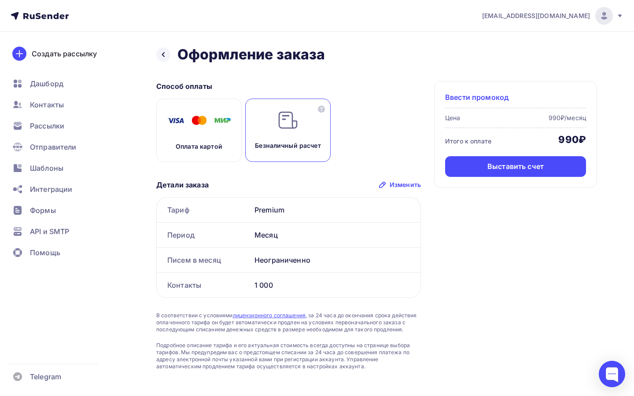
click at [478, 97] on span "Ввести промокод" at bounding box center [476, 97] width 63 height 11
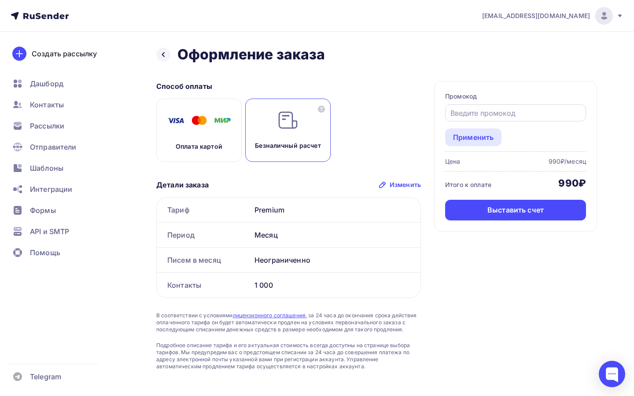
click at [476, 113] on input "text" at bounding box center [516, 113] width 131 height 11
paste input "TEST_PROMO1"
type input "TEST_PROMO"
click at [475, 134] on div "Применить" at bounding box center [473, 137] width 41 height 11
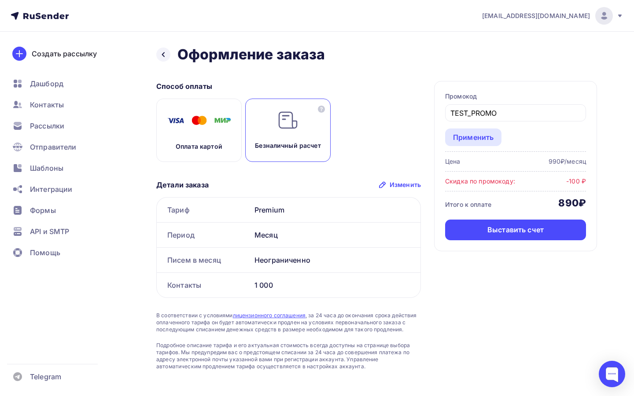
click at [445, 268] on div "Способ оплаты Оплата картой Безналичный расчет Детали заказа Изменить Тариф Pre…" at bounding box center [376, 225] width 441 height 289
click at [162, 60] on div at bounding box center [163, 55] width 14 height 14
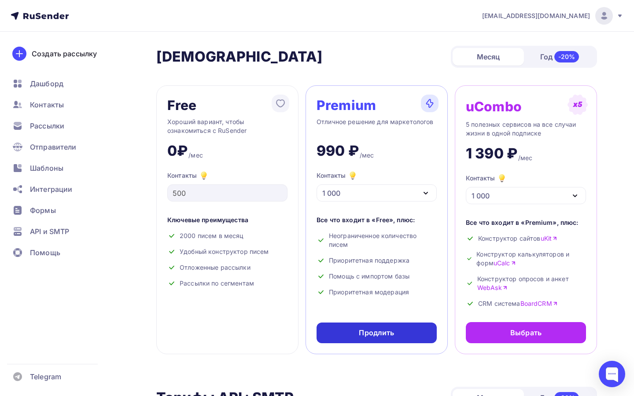
click at [379, 330] on div "Продлить" at bounding box center [376, 333] width 35 height 10
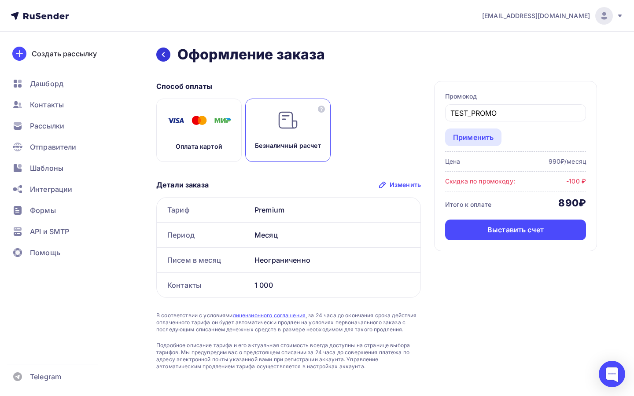
click at [163, 55] on icon at bounding box center [163, 54] width 3 height 5
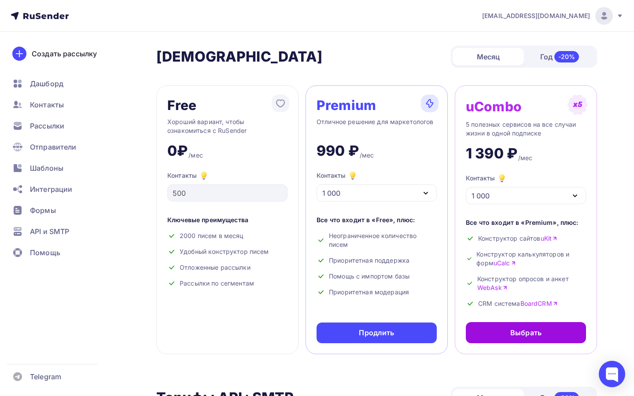
click at [489, 329] on div "Выбрать" at bounding box center [526, 332] width 120 height 21
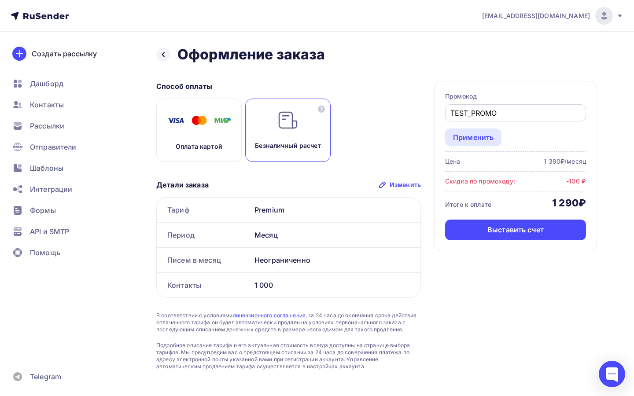
click at [509, 116] on input "TEST_PROMO" at bounding box center [516, 113] width 131 height 11
type input "TEST_PROMO1"
click at [490, 136] on div "Применить" at bounding box center [473, 137] width 41 height 11
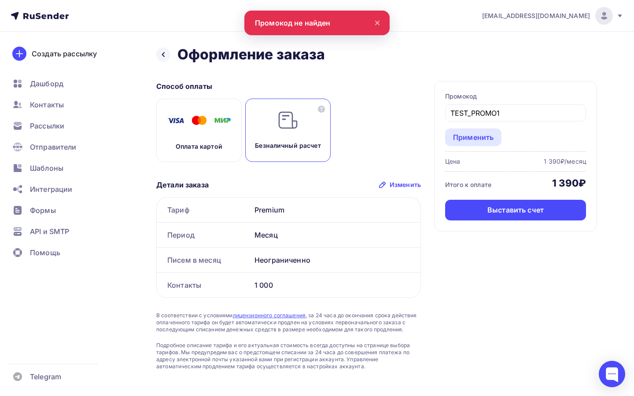
click at [393, 130] on div "Оплата картой Безналичный расчет" at bounding box center [288, 130] width 265 height 63
click at [153, 48] on div "Назад Оформление заказа Оформление заказа Способ оплаты Оплата картой Безналичн…" at bounding box center [317, 219] width 634 height 374
click at [160, 52] on icon at bounding box center [163, 54] width 7 height 7
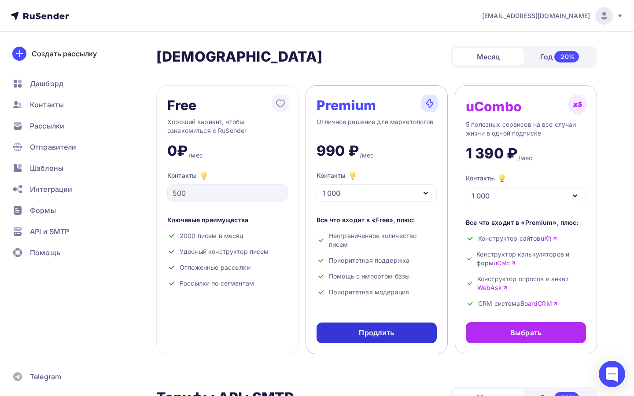
click at [381, 330] on div "Продлить" at bounding box center [376, 333] width 35 height 10
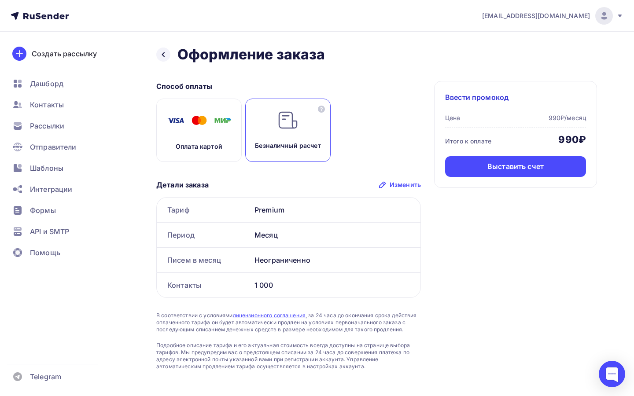
click at [195, 118] on img at bounding box center [199, 121] width 70 height 22
click at [282, 115] on img at bounding box center [288, 120] width 21 height 21
click at [200, 126] on img at bounding box center [199, 121] width 70 height 22
click at [309, 129] on div "Безналичный расчет" at bounding box center [287, 130] width 85 height 63
drag, startPoint x: 217, startPoint y: 129, endPoint x: 226, endPoint y: 129, distance: 8.8
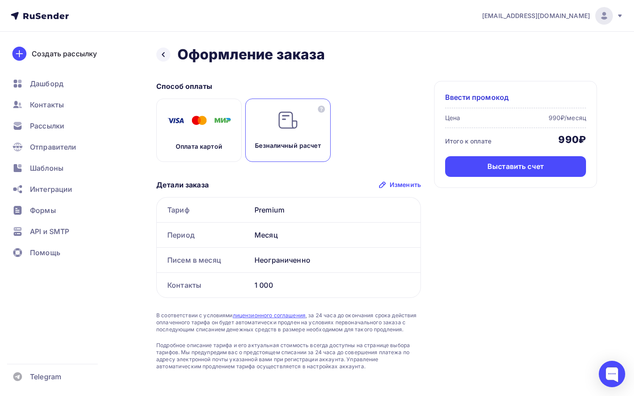
click at [217, 129] on img at bounding box center [199, 121] width 70 height 22
click at [273, 129] on div "Безналичный расчет" at bounding box center [287, 130] width 85 height 63
click at [195, 127] on img at bounding box center [199, 121] width 70 height 22
click at [276, 127] on div "Безналичный расчет" at bounding box center [287, 130] width 85 height 63
click at [207, 127] on img at bounding box center [199, 121] width 70 height 22
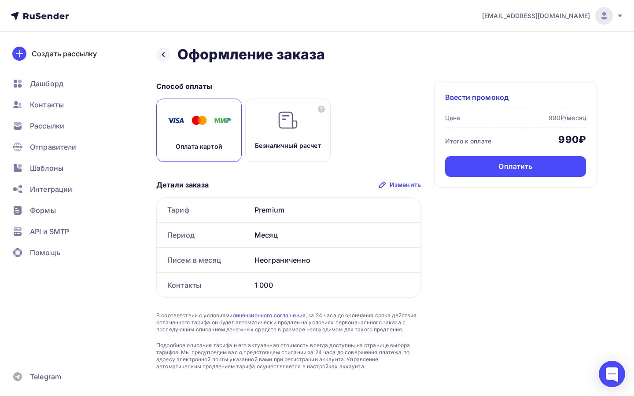
click at [278, 127] on img at bounding box center [288, 120] width 21 height 21
click at [202, 131] on img at bounding box center [199, 121] width 70 height 22
click at [280, 133] on div "Безналичный расчет" at bounding box center [287, 130] width 85 height 63
click at [227, 134] on div "Оплата картой" at bounding box center [198, 130] width 85 height 63
click at [453, 99] on span "Ввести промокод" at bounding box center [476, 97] width 63 height 11
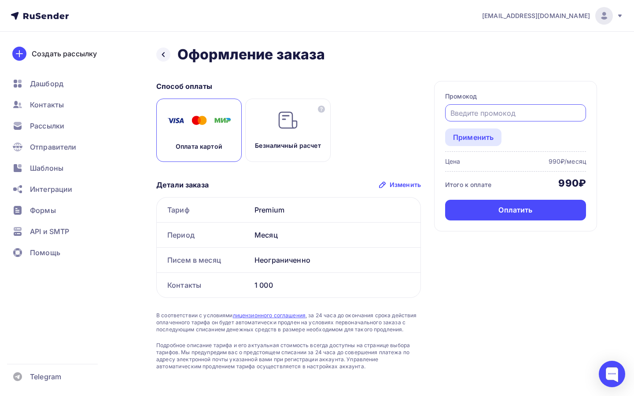
click at [472, 118] on input "text" at bounding box center [516, 113] width 131 height 11
click at [404, 42] on div "Назад Оформление заказа Оформление заказа Способ оплаты Оплата картой Безналичн…" at bounding box center [317, 219] width 634 height 374
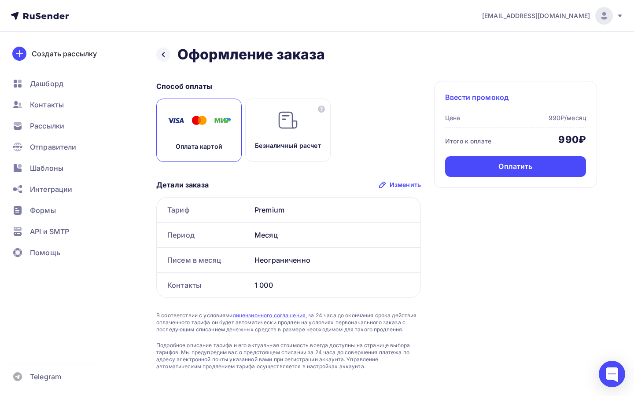
click at [498, 98] on span "Ввести промокод" at bounding box center [476, 97] width 63 height 11
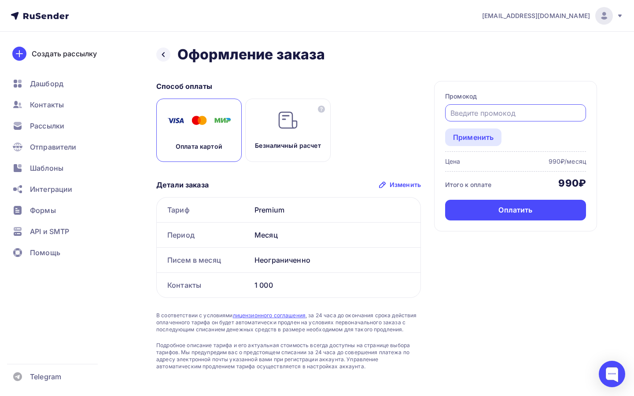
click at [496, 112] on input "text" at bounding box center [516, 113] width 131 height 11
paste input "TEST_PROMO1"
type input "TEST_PROMO"
click at [470, 142] on div "Применить" at bounding box center [473, 137] width 41 height 11
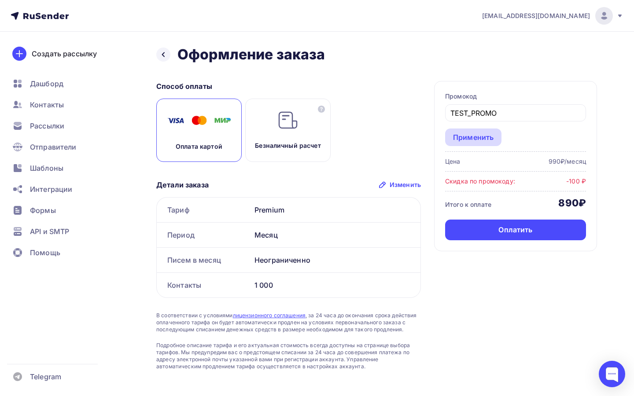
click at [472, 135] on div "Применить" at bounding box center [473, 137] width 41 height 11
click at [159, 58] on div at bounding box center [163, 55] width 14 height 14
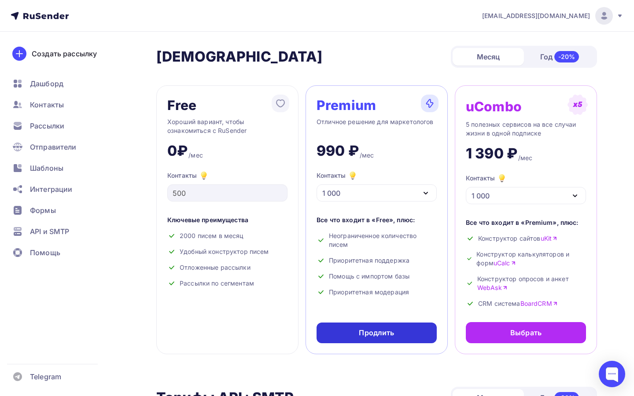
click at [401, 333] on div "Продлить" at bounding box center [377, 333] width 120 height 21
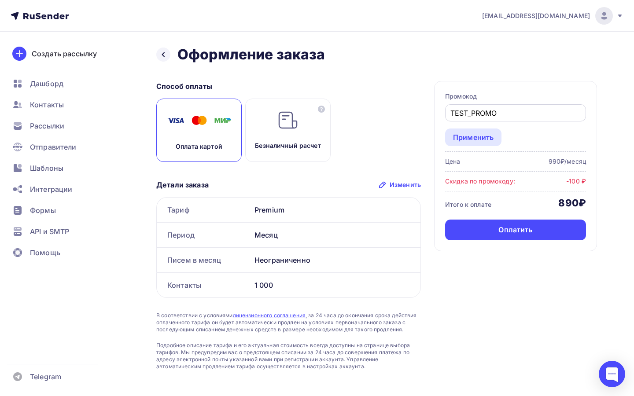
click at [513, 115] on input "TEST_PROMO" at bounding box center [516, 113] width 131 height 11
click at [489, 134] on div "Применить" at bounding box center [473, 137] width 41 height 11
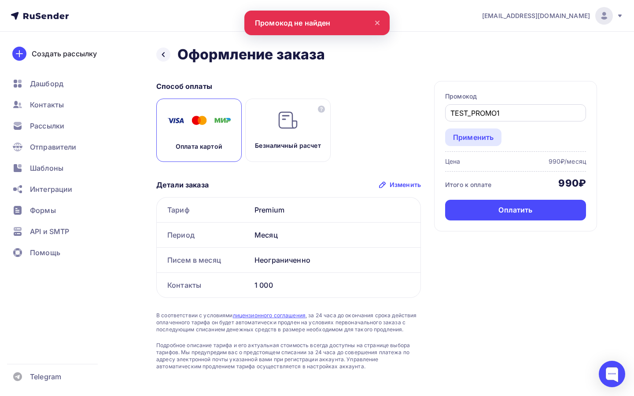
click at [509, 112] on input "TEST_PROMO1" at bounding box center [516, 113] width 131 height 11
click at [482, 136] on div "Применить" at bounding box center [473, 137] width 41 height 11
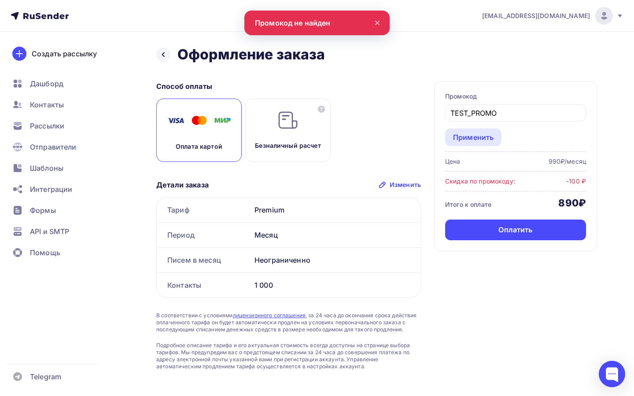
click at [421, 136] on div "Оплата картой Безналичный расчет" at bounding box center [288, 130] width 265 height 63
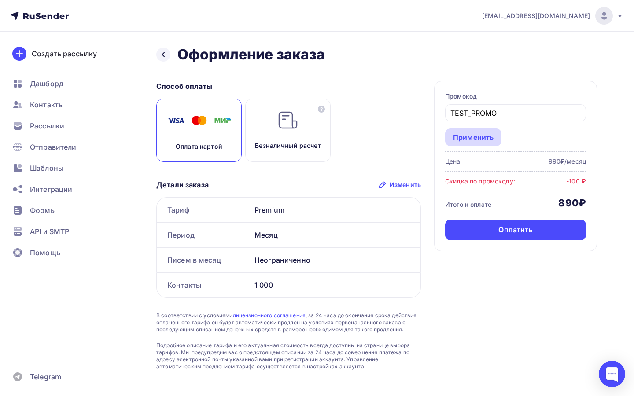
click at [455, 134] on div "Применить" at bounding box center [473, 137] width 41 height 11
click at [518, 108] on input "TEST_PROMO" at bounding box center [516, 113] width 131 height 11
type input "TEST_PROMO1"
click at [486, 138] on div "Применить" at bounding box center [473, 137] width 41 height 11
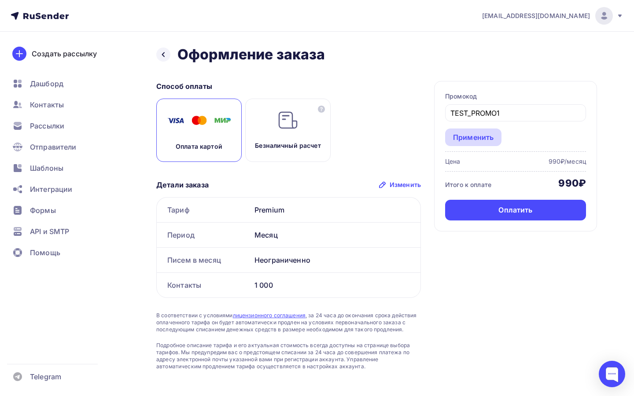
click at [493, 136] on div "Применить" at bounding box center [473, 137] width 41 height 11
click at [515, 109] on input "TEST_PROMO1" at bounding box center [516, 113] width 131 height 11
click at [383, 117] on div "Оплата картой Безналичный расчет" at bounding box center [288, 130] width 265 height 63
click at [166, 58] on div at bounding box center [163, 55] width 14 height 14
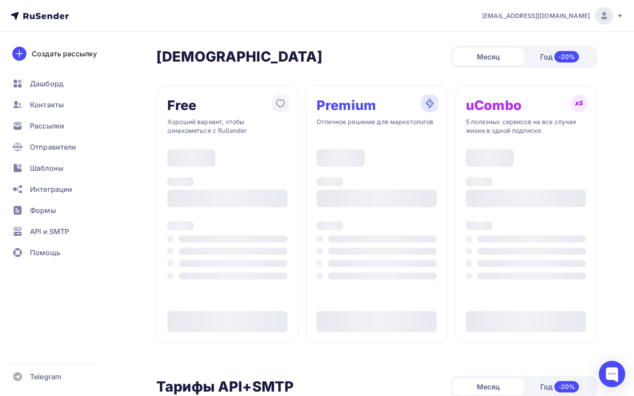
click at [547, 64] on div "Год -20%" at bounding box center [559, 57] width 71 height 19
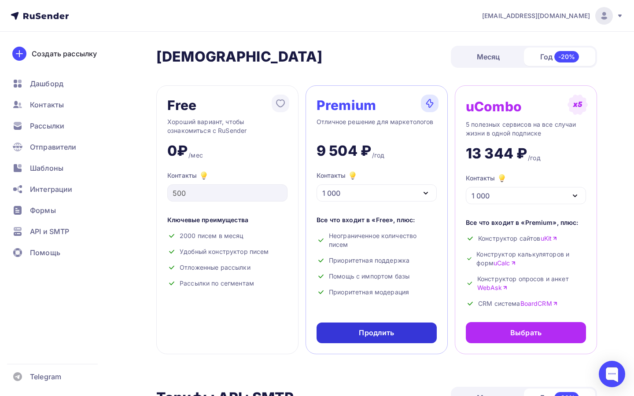
click at [386, 338] on div "Продлить" at bounding box center [376, 333] width 35 height 10
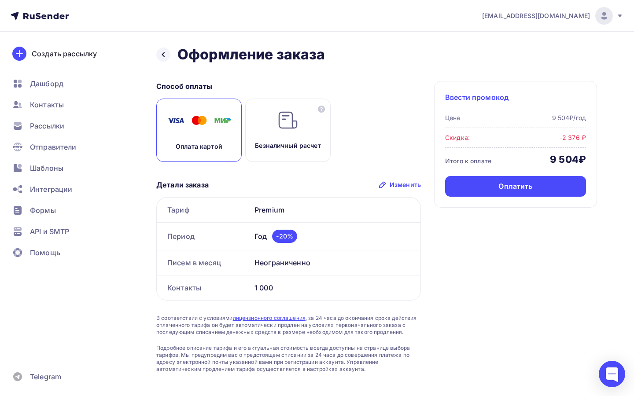
click at [487, 95] on span "Ввести промокод" at bounding box center [476, 97] width 63 height 11
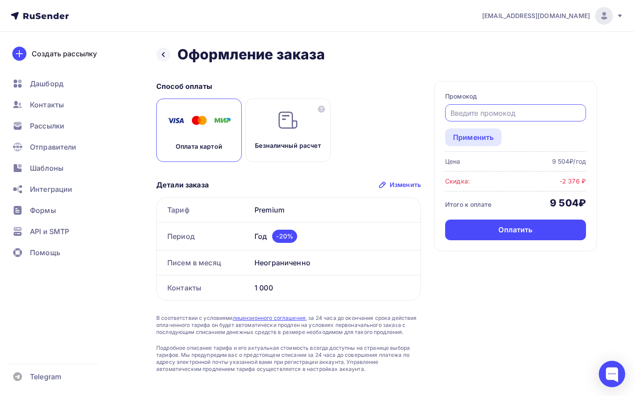
click at [486, 114] on input "text" at bounding box center [516, 113] width 131 height 11
paste input "TEST_PROMO1"
click at [481, 148] on div "Промокод TEST_PROMO1 Применить Цена 9 504₽/год Скидка: -2 376 ₽ Итого к оплате …" at bounding box center [515, 166] width 163 height 170
click at [482, 138] on div "Применить" at bounding box center [473, 137] width 41 height 11
click at [529, 117] on input "TEST_PROMO1" at bounding box center [516, 113] width 131 height 11
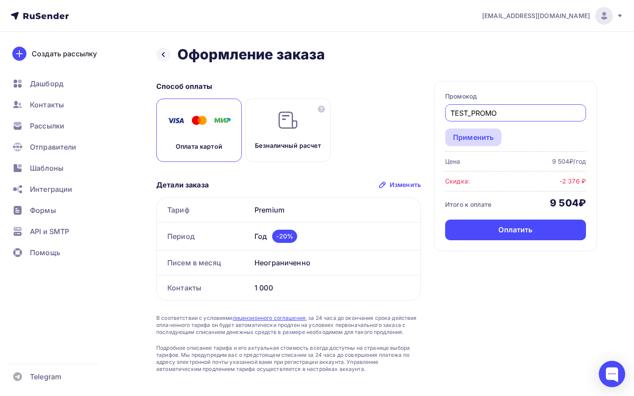
type input "TEST_PROMO"
click at [482, 143] on div "Применить" at bounding box center [473, 137] width 41 height 11
click at [396, 144] on div "Оплата картой Безналичный расчет" at bounding box center [288, 130] width 265 height 63
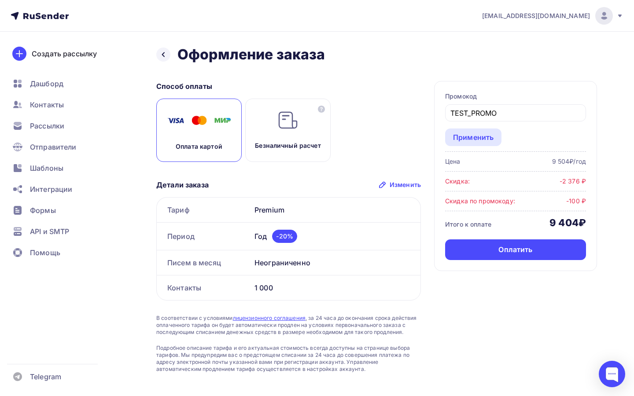
click at [395, 185] on div "Изменить" at bounding box center [405, 185] width 31 height 9
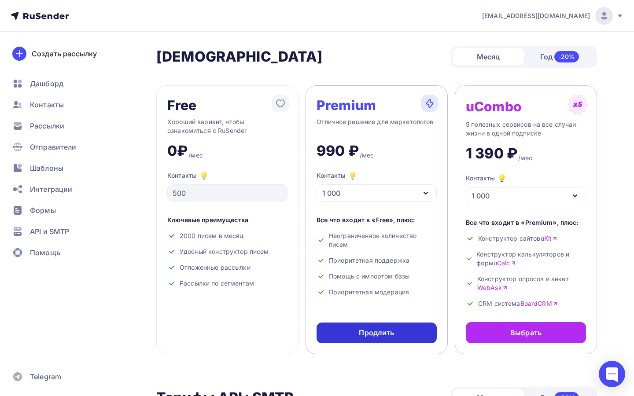
click at [398, 333] on div "Продлить" at bounding box center [377, 333] width 120 height 21
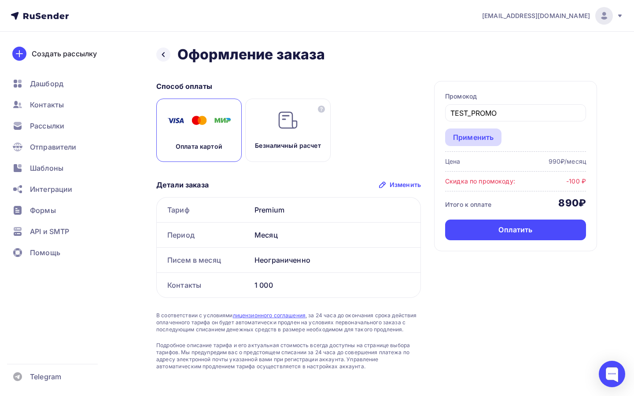
click at [480, 134] on div "Применить" at bounding box center [473, 137] width 41 height 11
click at [159, 52] on div at bounding box center [163, 55] width 14 height 14
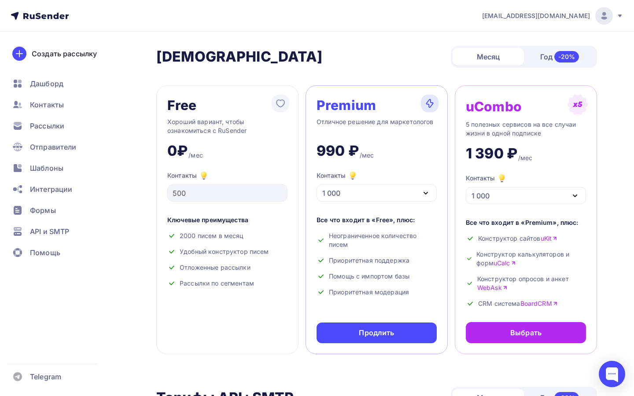
click at [385, 196] on div "1 000" at bounding box center [377, 193] width 120 height 17
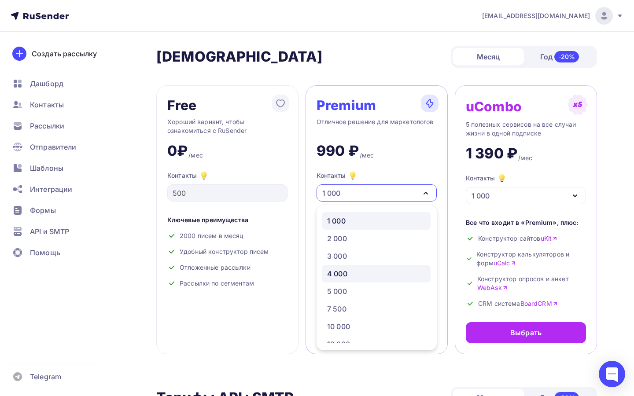
click at [367, 273] on div "4 000" at bounding box center [376, 274] width 98 height 11
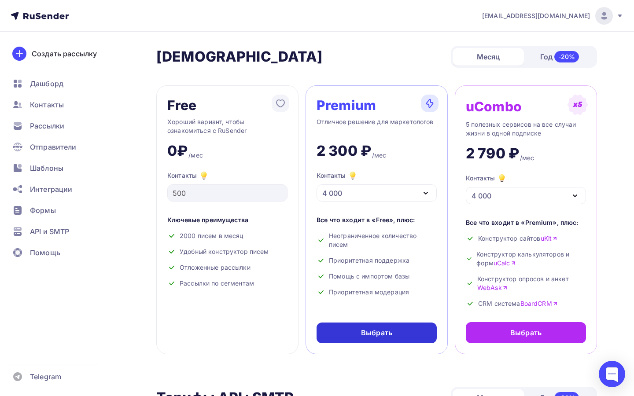
click at [369, 327] on div "Выбрать" at bounding box center [377, 333] width 120 height 21
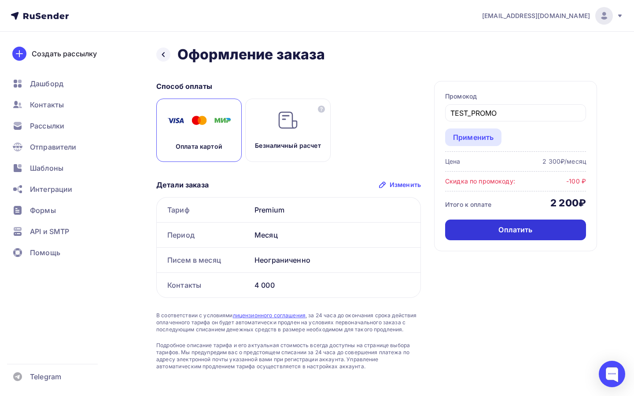
click at [486, 228] on div "Оплатить" at bounding box center [515, 230] width 141 height 21
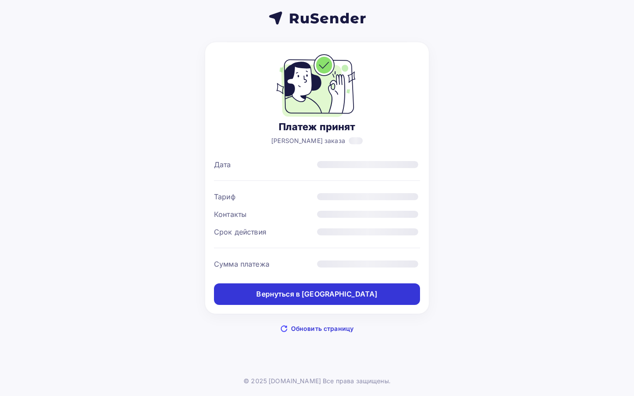
click at [322, 296] on div "Вернуться в [GEOGRAPHIC_DATA]" at bounding box center [316, 294] width 121 height 10
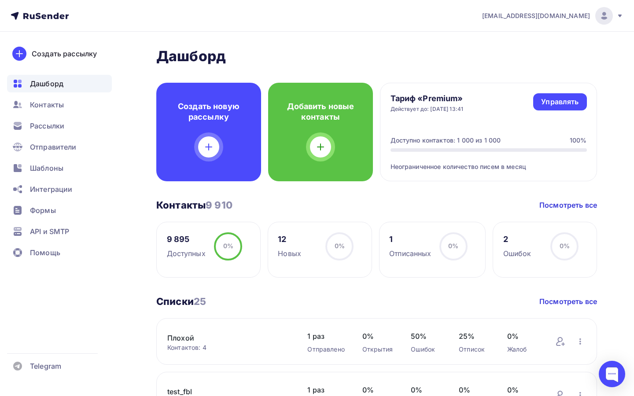
click at [610, 18] on div at bounding box center [605, 16] width 18 height 18
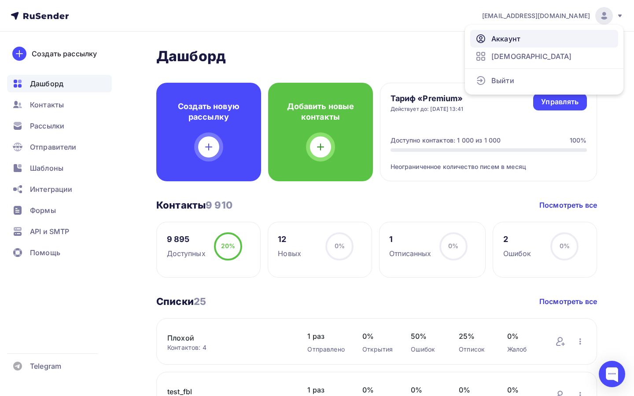
click at [589, 42] on link "Аккаунт" at bounding box center [544, 39] width 148 height 18
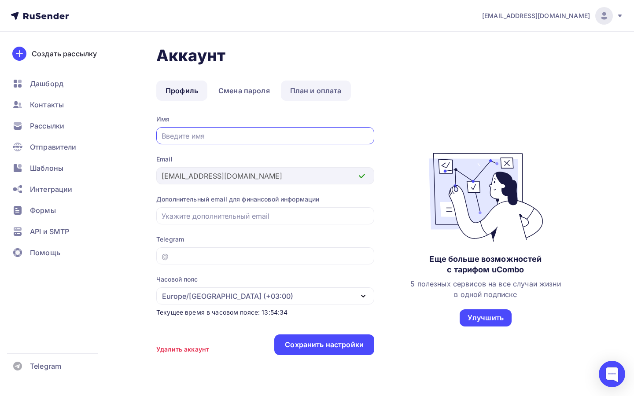
click at [335, 89] on link "План и оплата" at bounding box center [316, 91] width 70 height 20
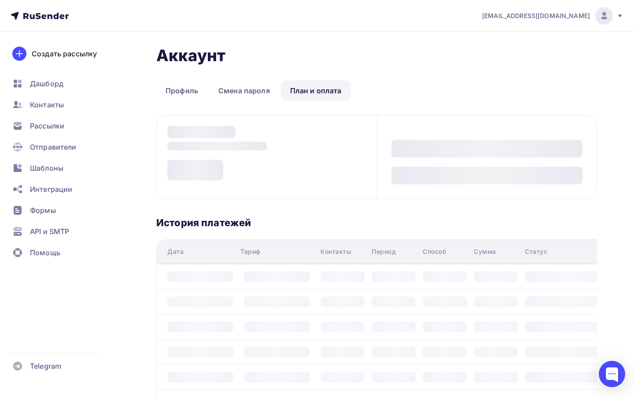
click at [397, 89] on ul "Профиль Смена пароля План и оплата" at bounding box center [376, 91] width 441 height 20
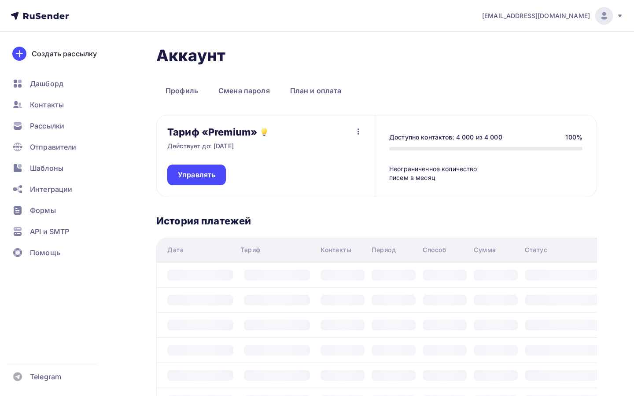
click at [578, 21] on div "[EMAIL_ADDRESS][DOMAIN_NAME]" at bounding box center [552, 16] width 141 height 18
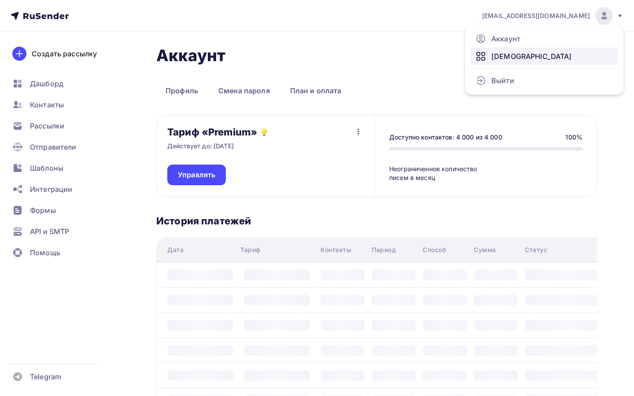
click at [552, 59] on link "[DEMOGRAPHIC_DATA]" at bounding box center [544, 57] width 148 height 18
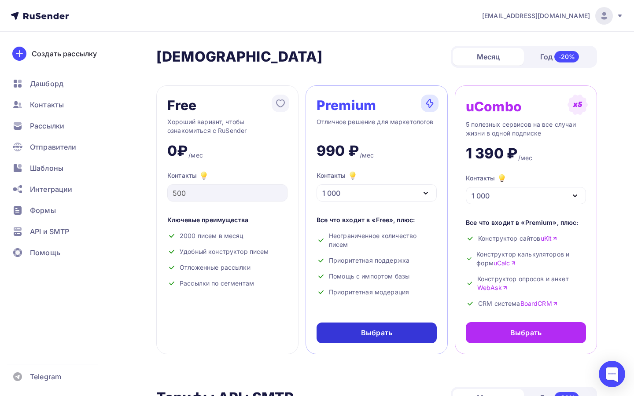
click at [408, 339] on div "Выбрать" at bounding box center [377, 333] width 120 height 21
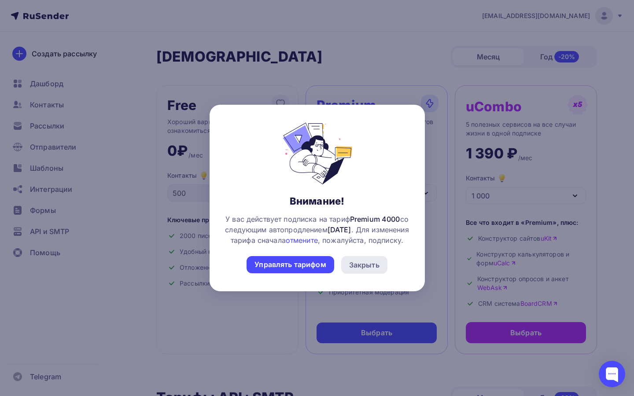
click at [363, 274] on div "Закрыть" at bounding box center [364, 265] width 46 height 18
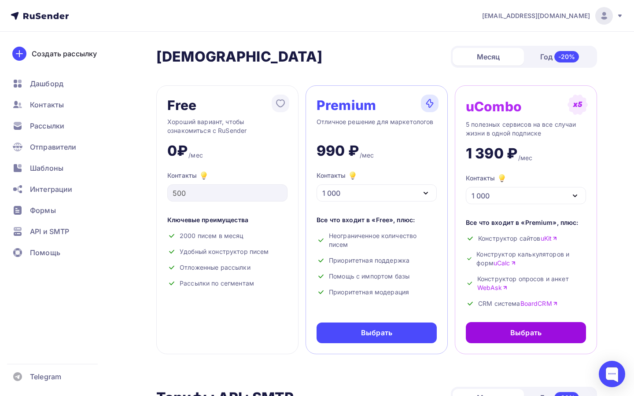
click at [491, 333] on div "Выбрать" at bounding box center [526, 332] width 120 height 21
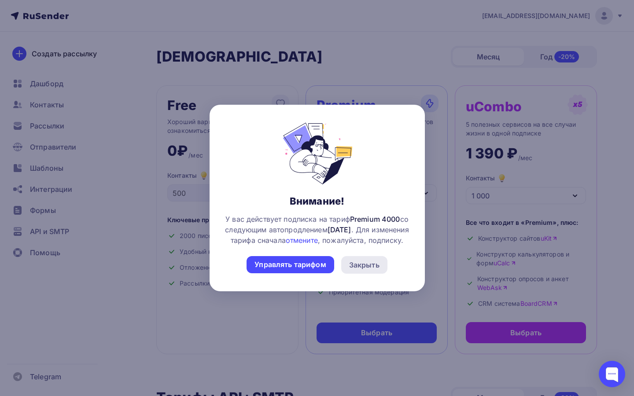
click at [379, 264] on div "Закрыть" at bounding box center [364, 265] width 46 height 18
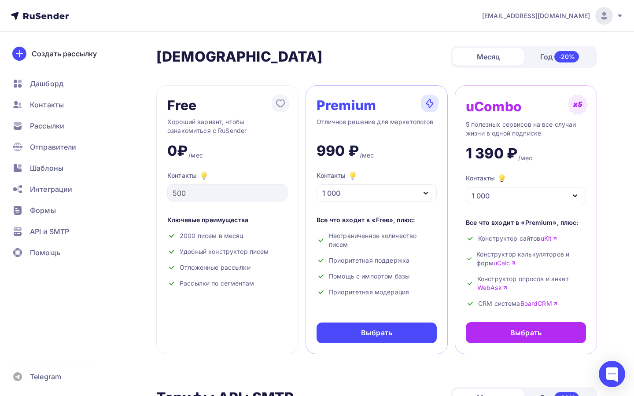
click at [567, 26] on nav "[EMAIL_ADDRESS][DOMAIN_NAME] Аккаунт Тарифы Выйти Создать рассылку [GEOGRAPHIC_…" at bounding box center [317, 16] width 634 height 32
click at [572, 14] on span "[EMAIL_ADDRESS][DOMAIN_NAME]" at bounding box center [536, 15] width 108 height 9
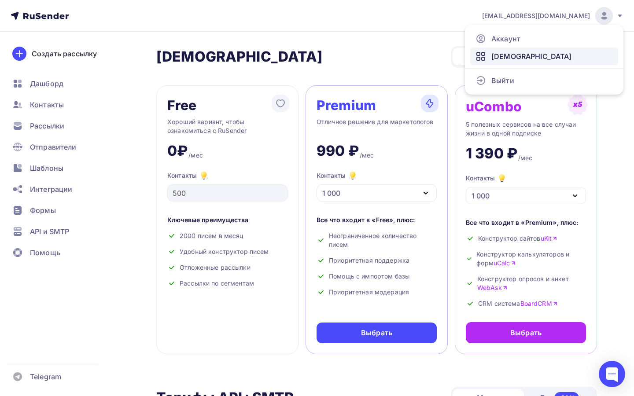
click at [521, 62] on link "[DEMOGRAPHIC_DATA]" at bounding box center [544, 57] width 148 height 18
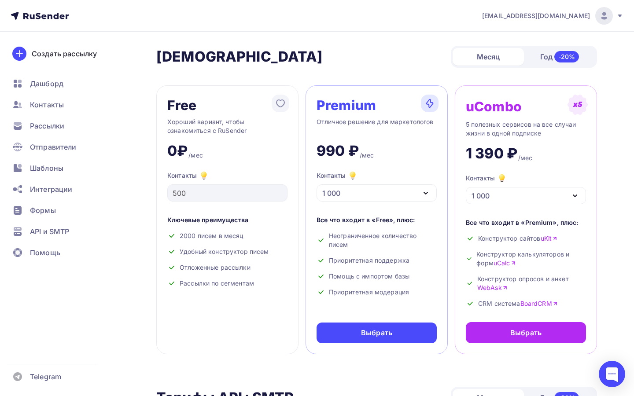
click at [331, 189] on div "1 000" at bounding box center [331, 193] width 18 height 11
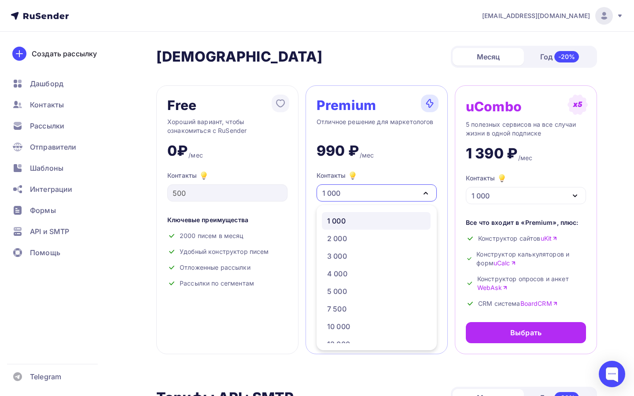
click at [331, 189] on div "1 000" at bounding box center [331, 193] width 18 height 11
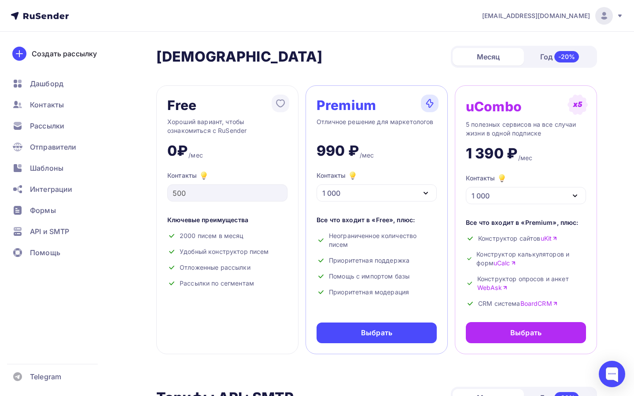
click at [331, 189] on div "1 000" at bounding box center [331, 193] width 18 height 11
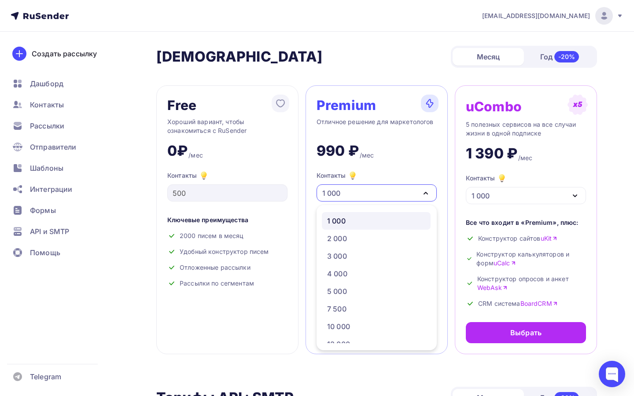
click at [330, 160] on div "990 ₽" at bounding box center [338, 151] width 42 height 18
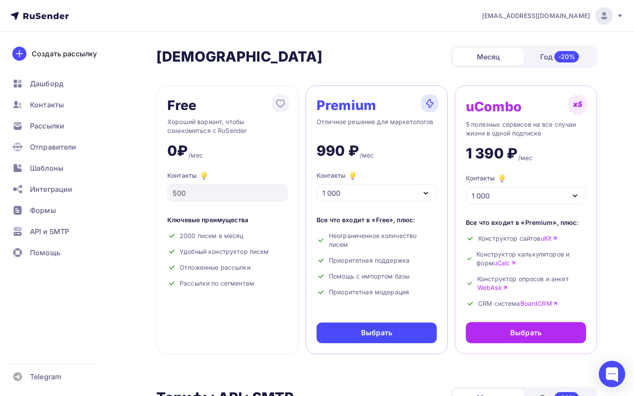
click at [569, 26] on nav "prohorenkov@ucoz-team.net Аккаунт Тарифы Выйти Создать рассылку Дашборд Контакт…" at bounding box center [317, 16] width 634 height 32
click at [571, 20] on span "[EMAIL_ADDRESS][DOMAIN_NAME]" at bounding box center [536, 15] width 108 height 9
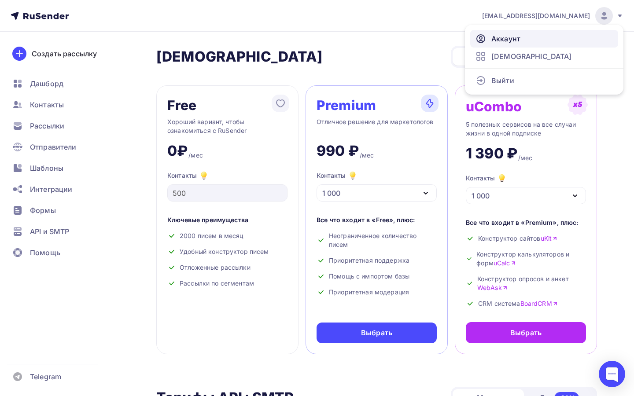
click at [556, 39] on link "Аккаунт" at bounding box center [544, 39] width 148 height 18
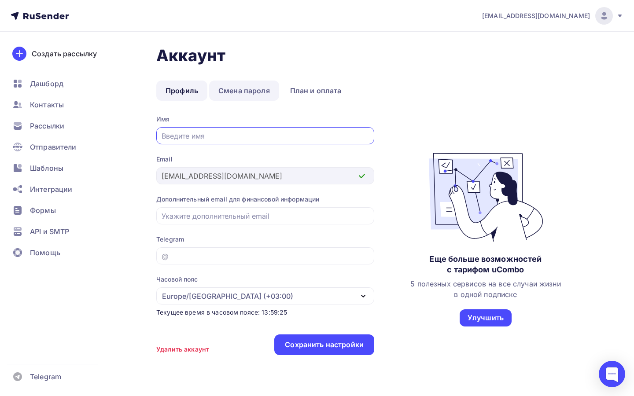
click at [256, 87] on link "Смена пароля" at bounding box center [244, 91] width 70 height 20
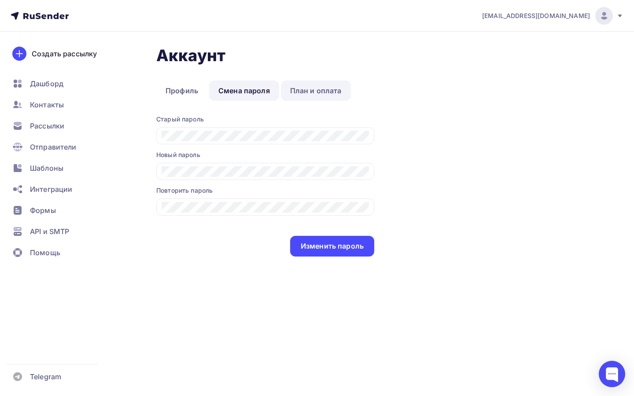
click at [314, 87] on link "План и оплата" at bounding box center [316, 91] width 70 height 20
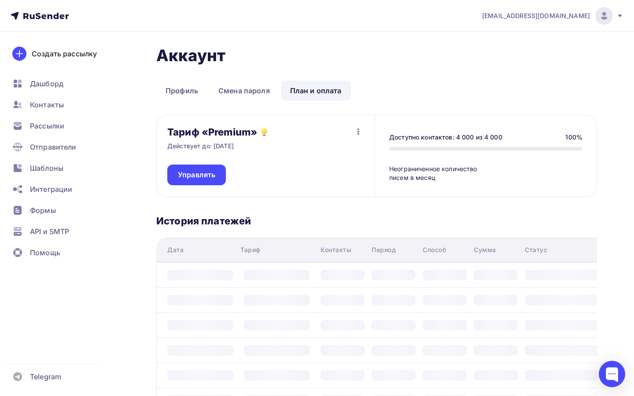
click at [364, 126] on div "Тариф «Premium» Действует до: 03.10.2025 Управлять Отписаться" at bounding box center [266, 155] width 218 height 81
click at [358, 131] on icon "button" at bounding box center [359, 132] width 2 height 6
click at [354, 148] on link "Отписаться" at bounding box center [342, 155] width 52 height 18
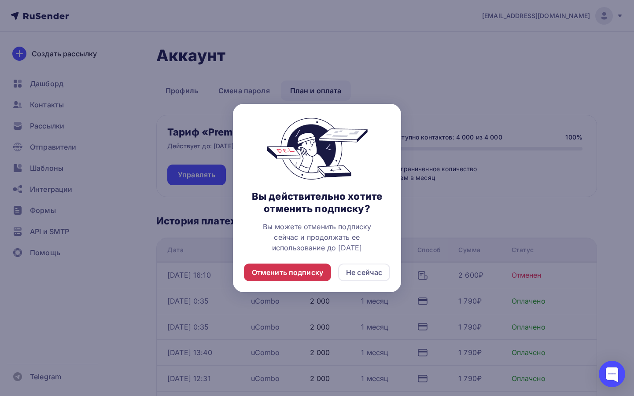
click at [309, 267] on div "Отменить подписку" at bounding box center [287, 272] width 71 height 11
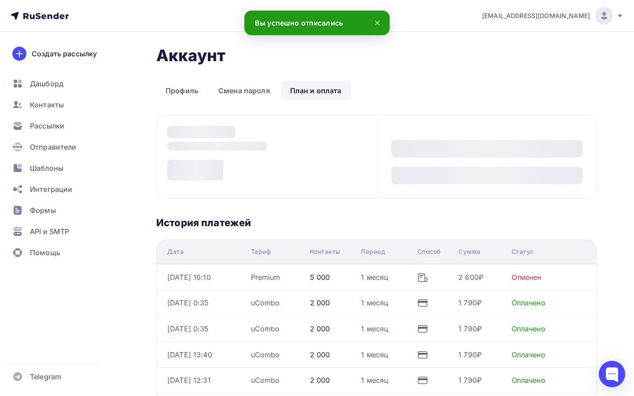
click at [578, 19] on span "[EMAIL_ADDRESS][DOMAIN_NAME]" at bounding box center [536, 15] width 108 height 9
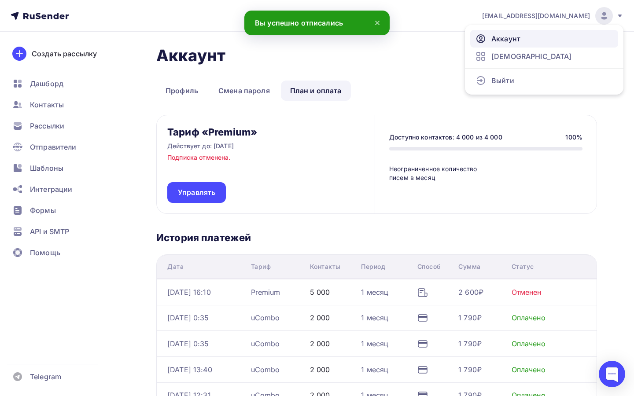
click at [543, 41] on link "Аккаунт" at bounding box center [544, 39] width 148 height 18
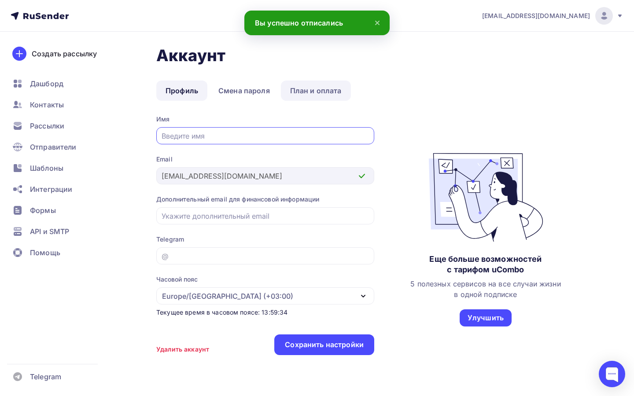
click at [333, 90] on link "План и оплата" at bounding box center [316, 91] width 70 height 20
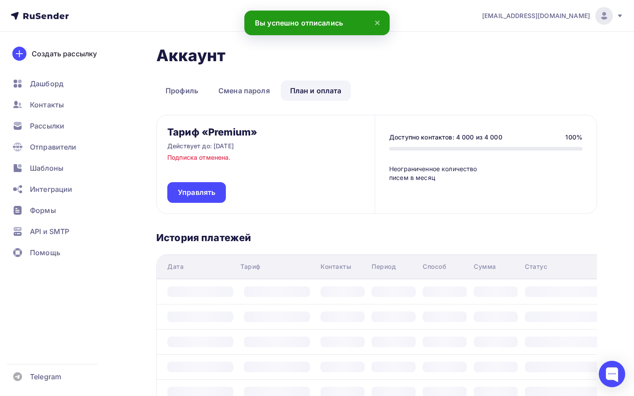
click at [561, 11] on span "[EMAIL_ADDRESS][DOMAIN_NAME]" at bounding box center [536, 15] width 108 height 9
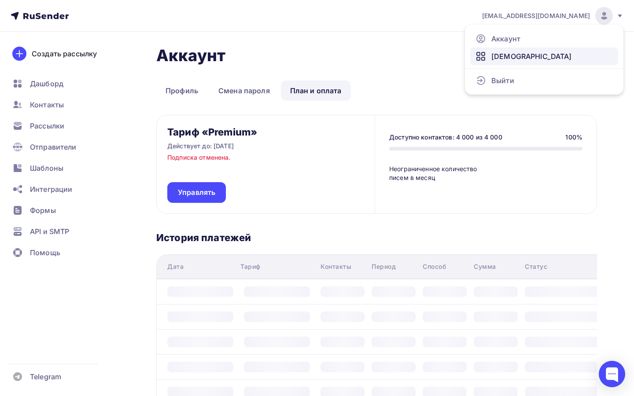
click at [541, 57] on link "[DEMOGRAPHIC_DATA]" at bounding box center [544, 57] width 148 height 18
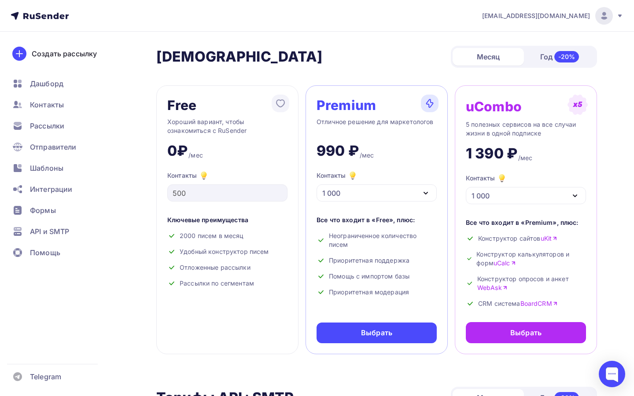
click at [359, 199] on div "1 000" at bounding box center [377, 193] width 120 height 17
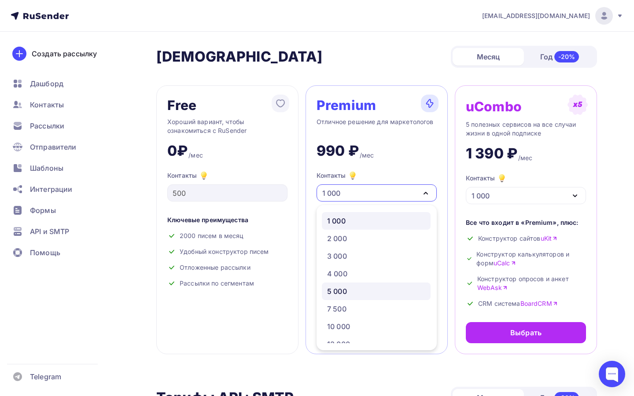
click at [345, 288] on div "5 000" at bounding box center [337, 291] width 20 height 11
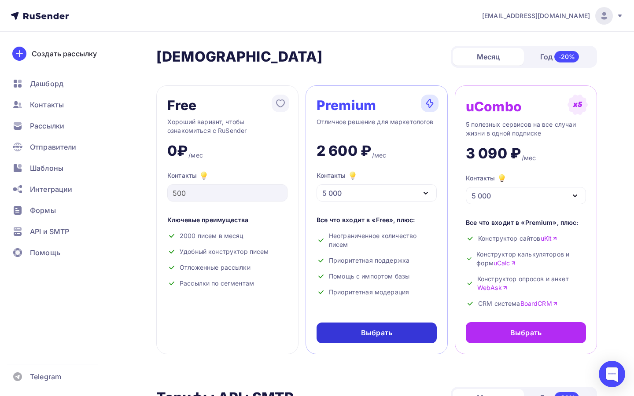
click at [359, 326] on div "Выбрать" at bounding box center [377, 333] width 120 height 21
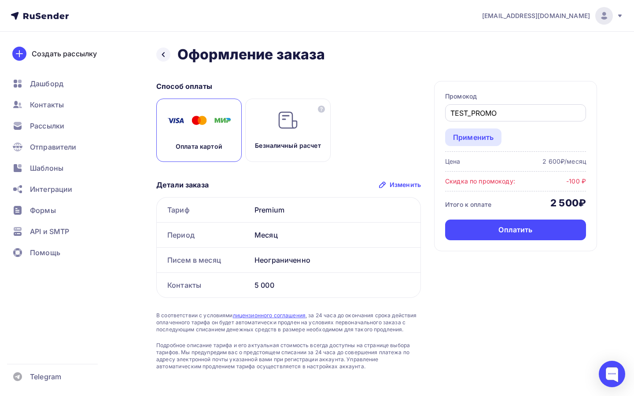
click at [505, 116] on input "TEST_PROMO" at bounding box center [516, 113] width 131 height 11
paste input "_PERCENTAGE"
click at [494, 134] on div "Применить" at bounding box center [473, 138] width 56 height 18
click at [518, 133] on div "Промокод TEST_PROMO Применить" at bounding box center [515, 119] width 141 height 54
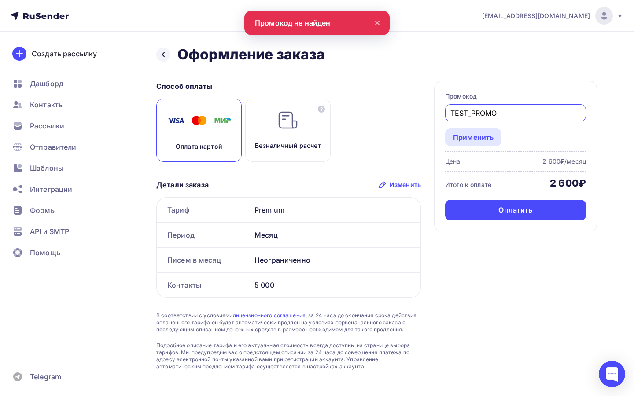
click at [500, 117] on input "TEST_PROMO" at bounding box center [516, 113] width 131 height 11
paste input "_PERCENTAGE"
type input "TEST_PROMO_PERCENTAGE"
click at [481, 135] on div "Применить" at bounding box center [473, 137] width 41 height 11
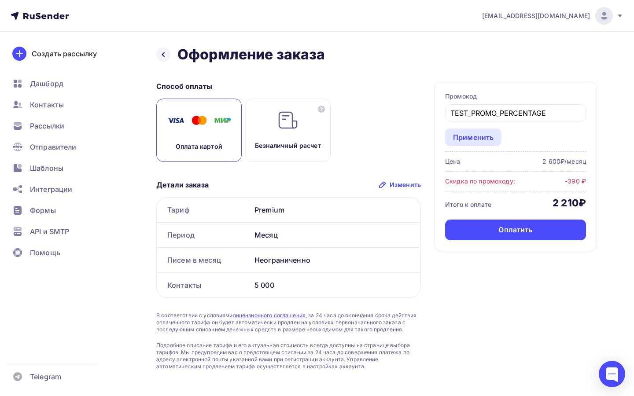
click at [548, 203] on div "Итого к оплате 2 210₽" at bounding box center [515, 203] width 141 height 12
click at [397, 104] on div "Оплата картой Безналичный расчет" at bounding box center [288, 130] width 265 height 63
click at [164, 55] on icon at bounding box center [163, 54] width 7 height 7
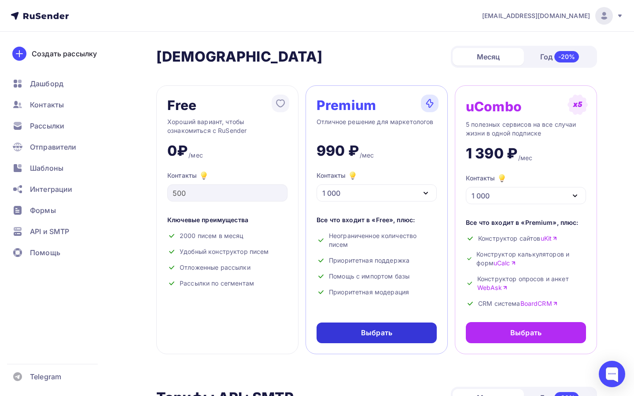
click at [387, 330] on div "Выбрать" at bounding box center [376, 333] width 31 height 10
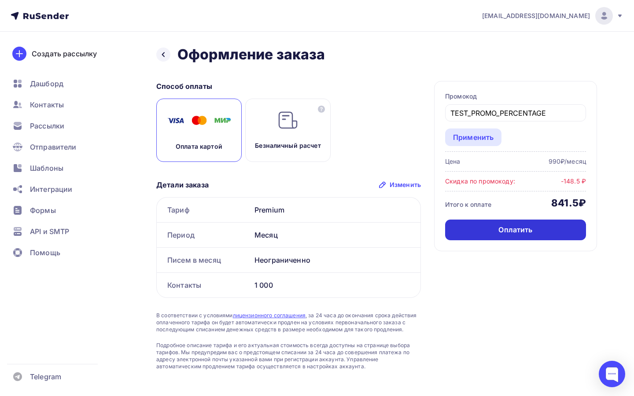
click at [518, 233] on div "Оплатить" at bounding box center [516, 230] width 34 height 10
click at [559, 227] on div "Оплатить" at bounding box center [515, 230] width 141 height 21
click at [529, 118] on input "TEST_PROMO_PERCENTAGE" at bounding box center [516, 113] width 131 height 11
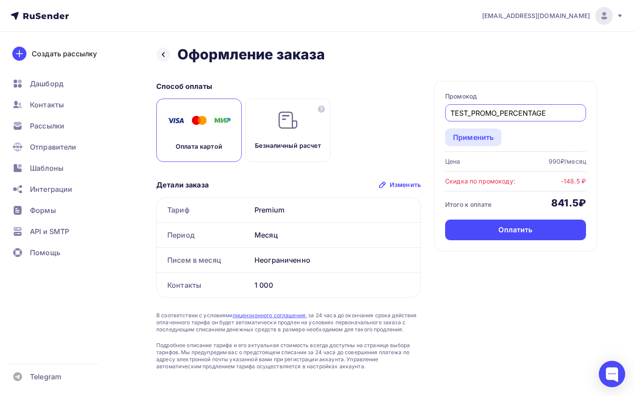
click at [529, 118] on input "TEST_PROMO_PERCENTAGE" at bounding box center [516, 113] width 131 height 11
